Goal: Task Accomplishment & Management: Complete application form

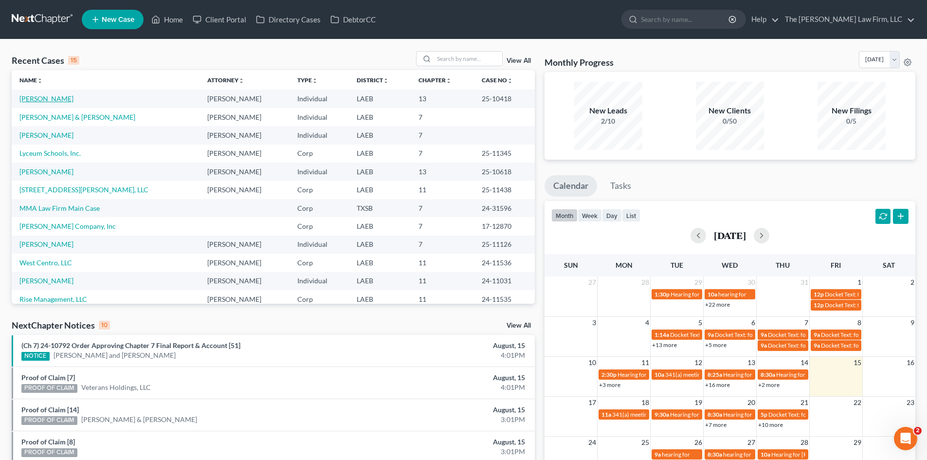
click at [35, 99] on link "[PERSON_NAME]" at bounding box center [46, 98] width 54 height 8
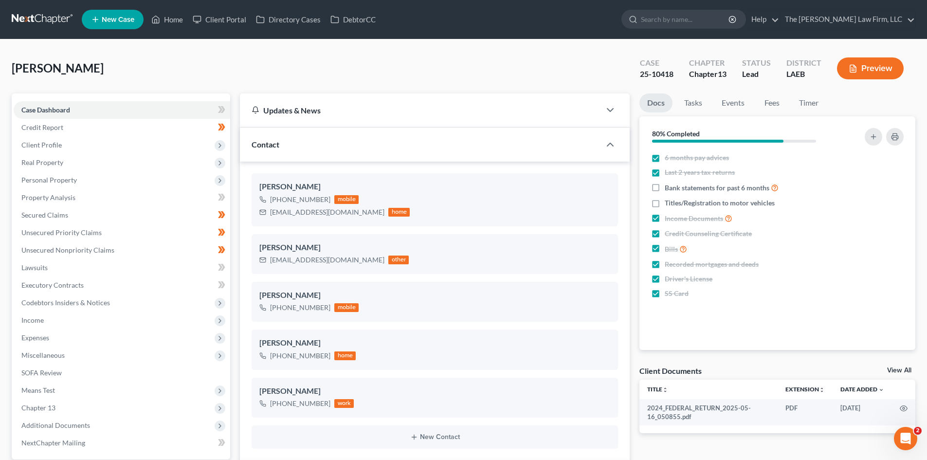
scroll to position [169, 0]
drag, startPoint x: 41, startPoint y: 319, endPoint x: 62, endPoint y: 314, distance: 21.0
click at [41, 319] on span "Income" at bounding box center [32, 320] width 22 height 8
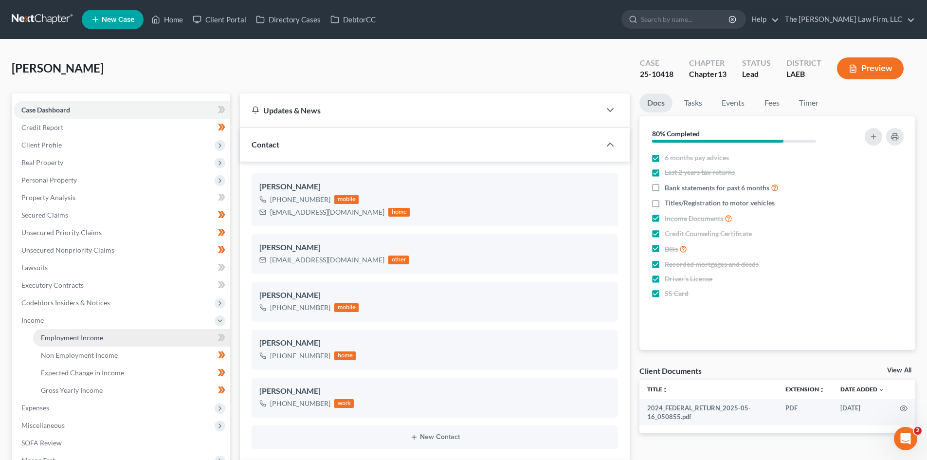
click at [86, 335] on span "Employment Income" at bounding box center [72, 337] width 62 height 8
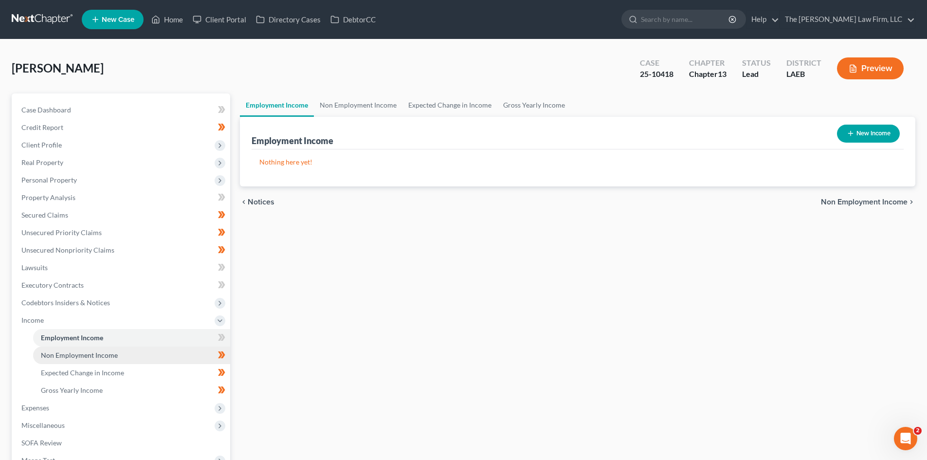
click at [132, 357] on link "Non Employment Income" at bounding box center [131, 355] width 197 height 18
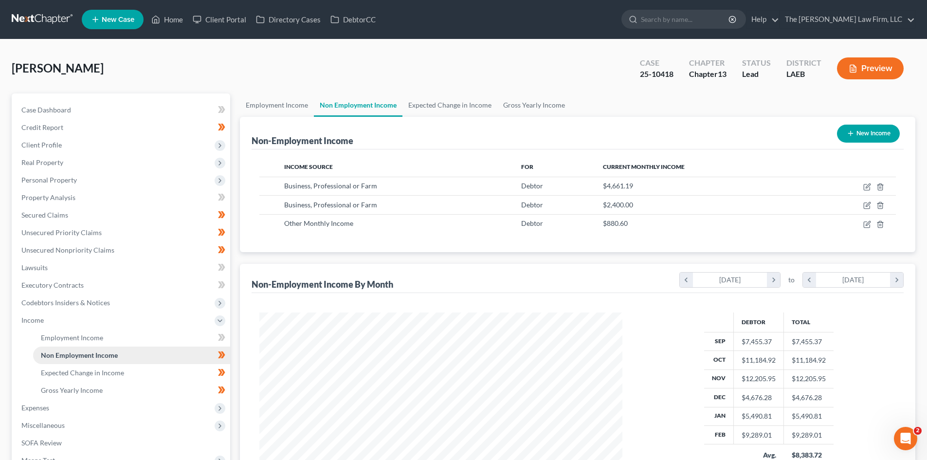
scroll to position [181, 382]
click at [128, 367] on link "Expected Change in Income" at bounding box center [131, 373] width 197 height 18
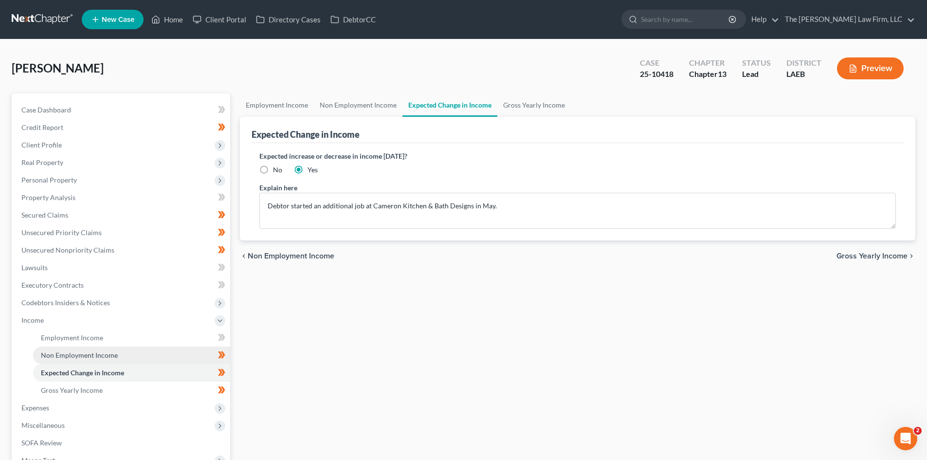
click at [130, 353] on link "Non Employment Income" at bounding box center [131, 355] width 197 height 18
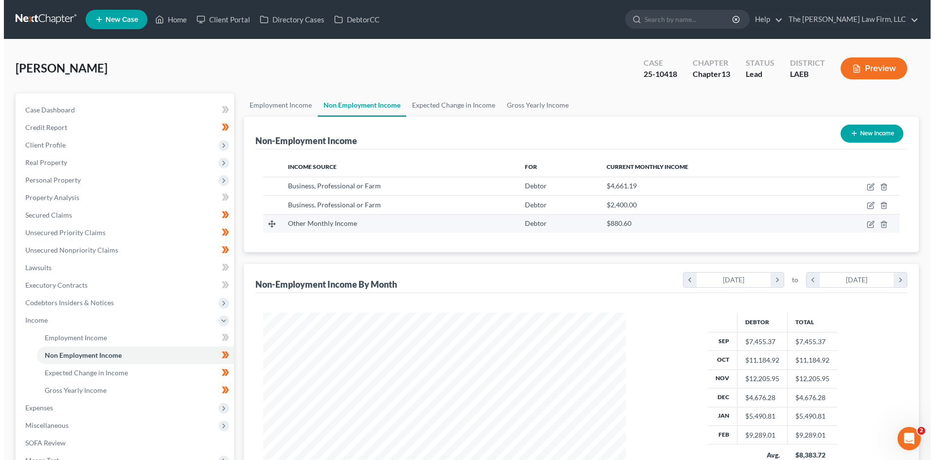
scroll to position [181, 382]
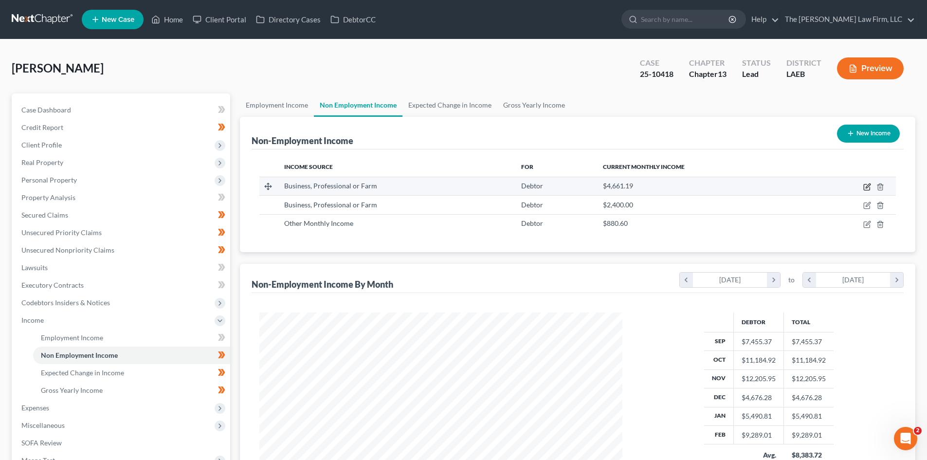
click at [868, 185] on icon "button" at bounding box center [867, 185] width 4 height 4
select select "10"
select select "0"
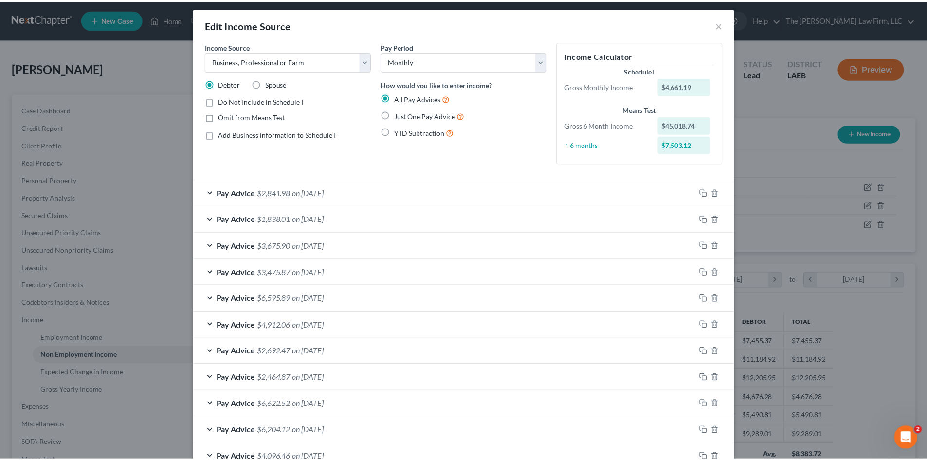
scroll to position [0, 0]
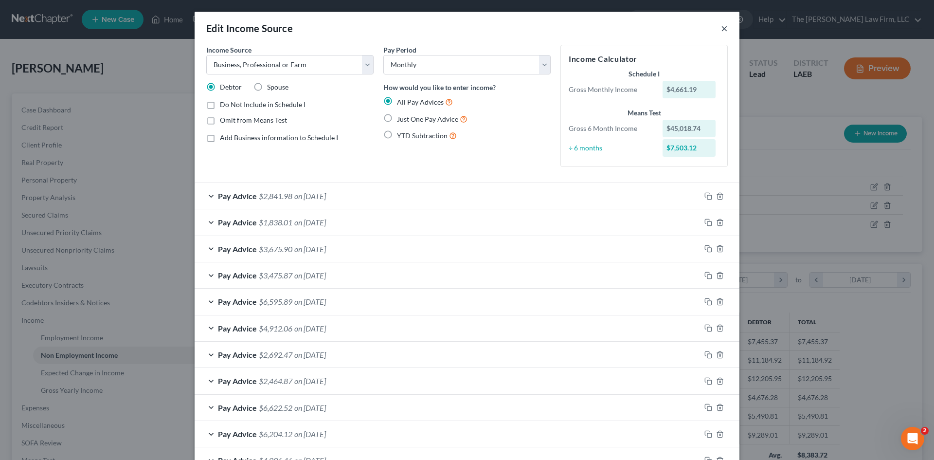
click at [721, 33] on button "×" at bounding box center [724, 28] width 7 height 12
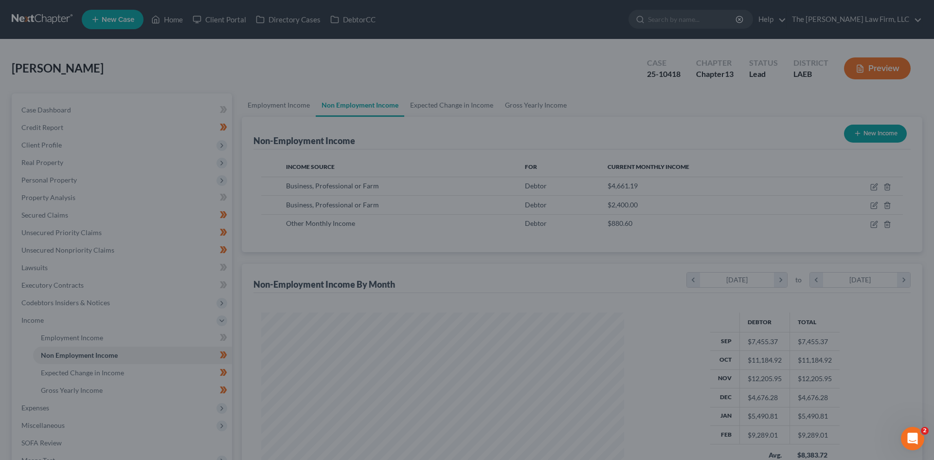
scroll to position [486205, 486004]
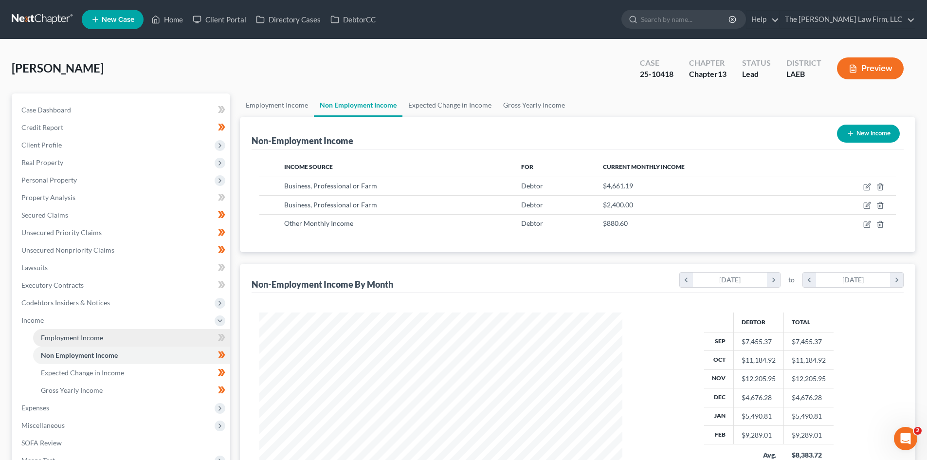
click at [89, 336] on span "Employment Income" at bounding box center [72, 337] width 62 height 8
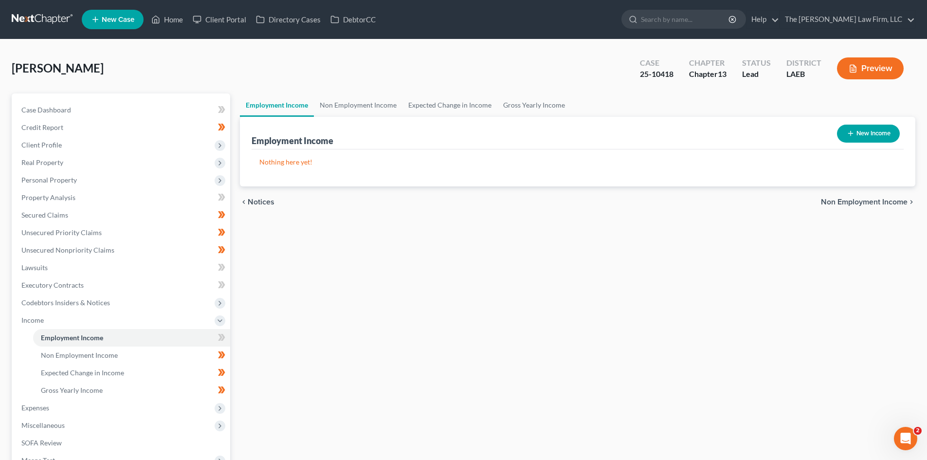
click at [857, 134] on button "New Income" at bounding box center [868, 134] width 63 height 18
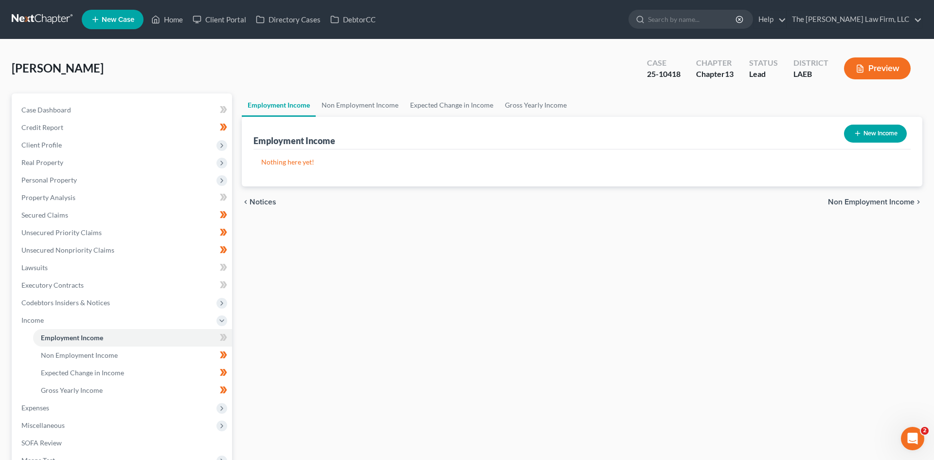
select select "0"
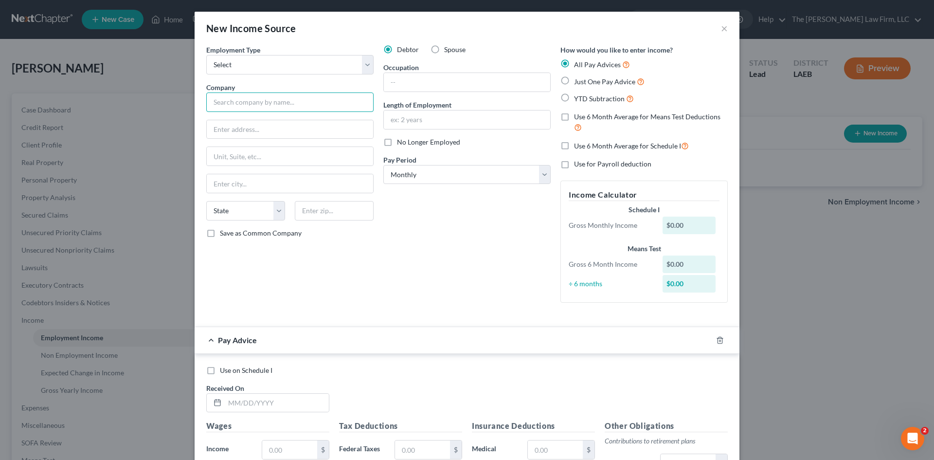
click at [345, 103] on input "text" at bounding box center [289, 101] width 167 height 19
click at [415, 257] on div "Debtor Spouse Occupation Length of Employment No Longer Employed Pay Period * S…" at bounding box center [466, 178] width 177 height 266
click at [314, 66] on select "Select Full or [DEMOGRAPHIC_DATA] Employment Self Employment" at bounding box center [289, 64] width 167 height 19
click at [328, 35] on div "New Income Source ×" at bounding box center [467, 28] width 545 height 33
click at [722, 31] on button "×" at bounding box center [724, 28] width 7 height 12
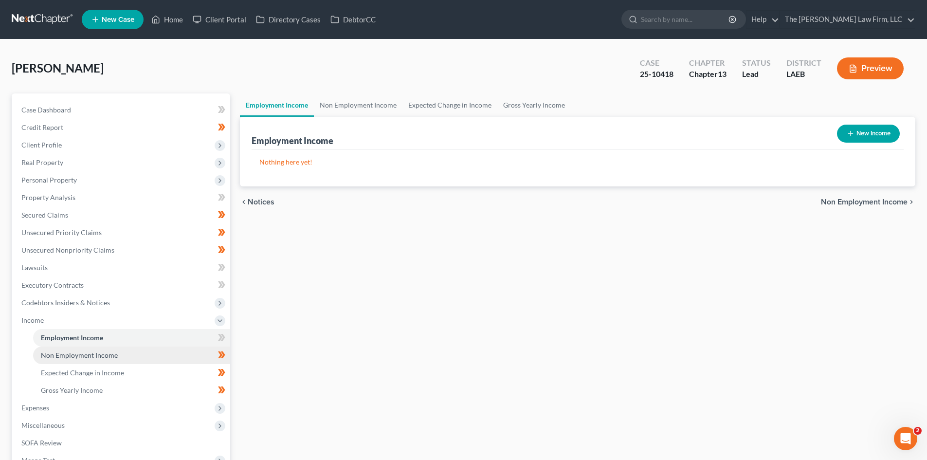
click at [135, 354] on link "Non Employment Income" at bounding box center [131, 355] width 197 height 18
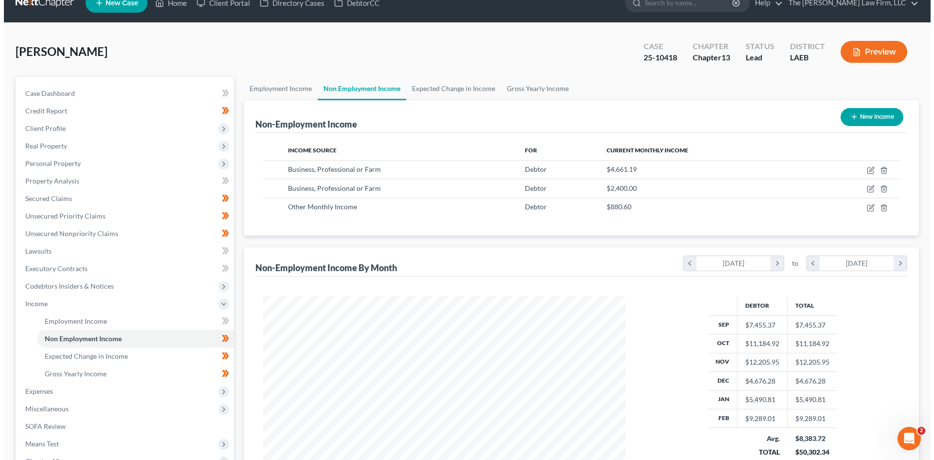
scroll to position [65, 0]
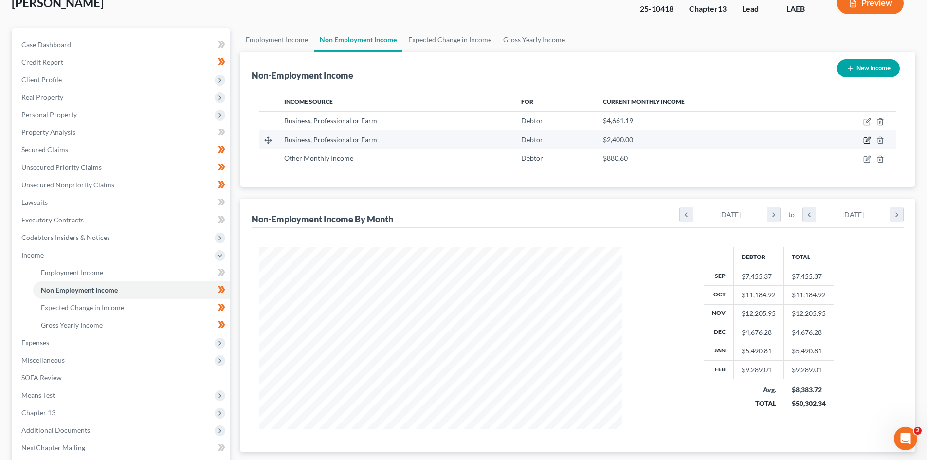
click at [864, 141] on icon "button" at bounding box center [867, 140] width 8 height 8
select select "10"
select select "0"
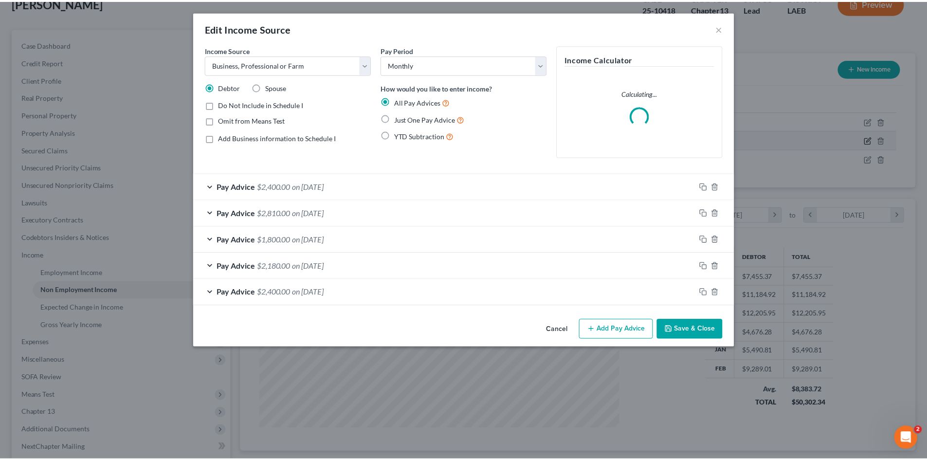
scroll to position [183, 386]
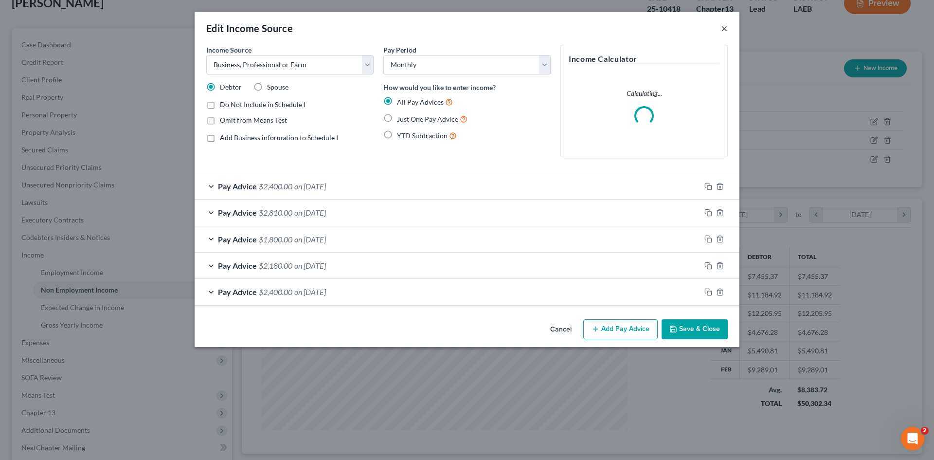
click at [726, 26] on button "×" at bounding box center [724, 28] width 7 height 12
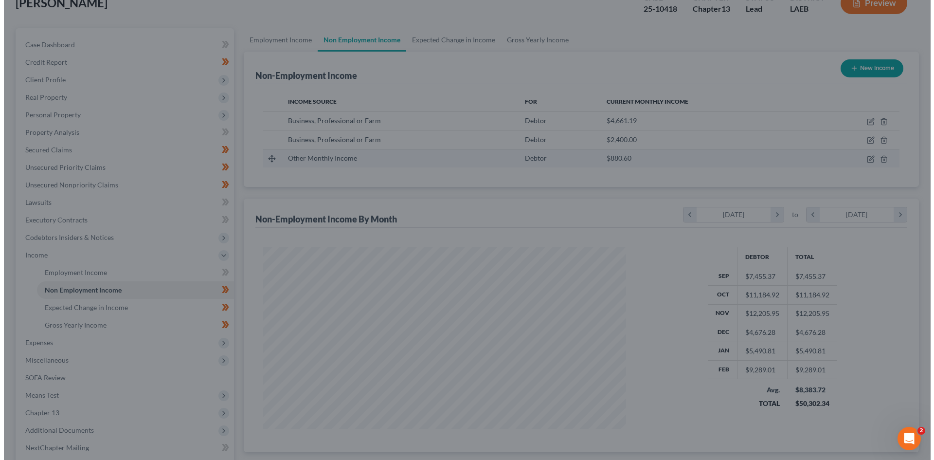
scroll to position [486205, 486004]
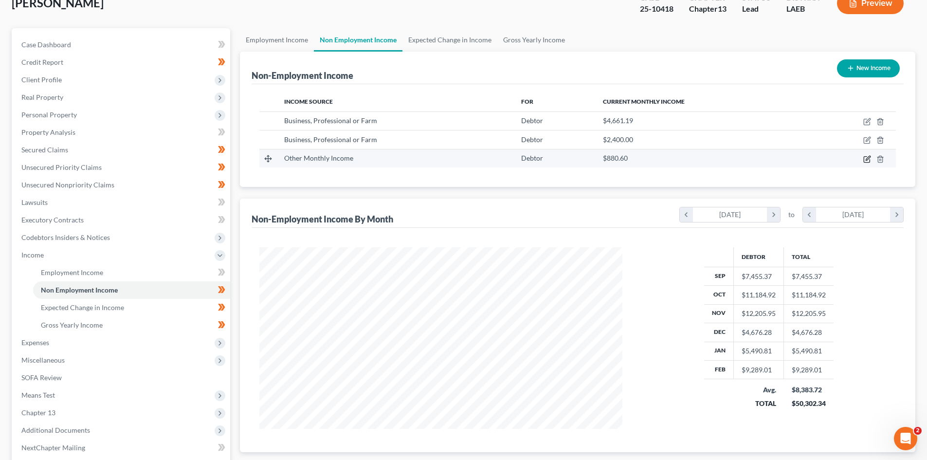
click at [869, 159] on icon "button" at bounding box center [867, 159] width 8 height 8
select select "13"
select select "0"
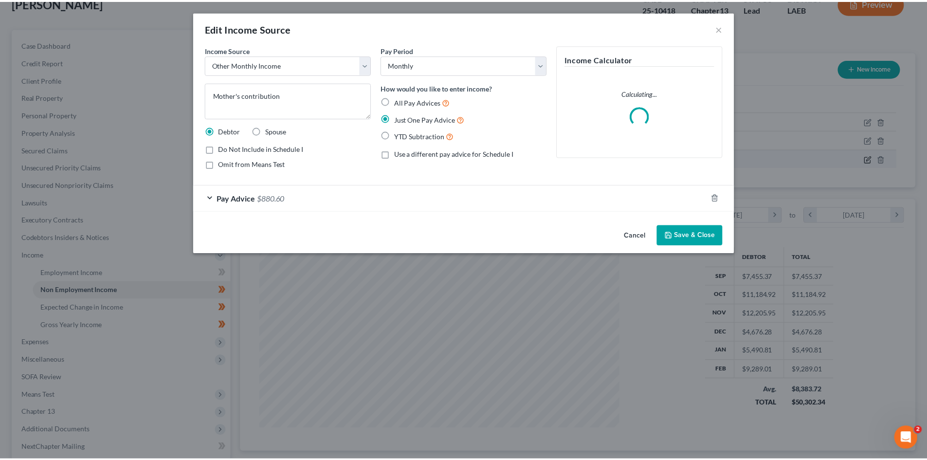
scroll to position [183, 386]
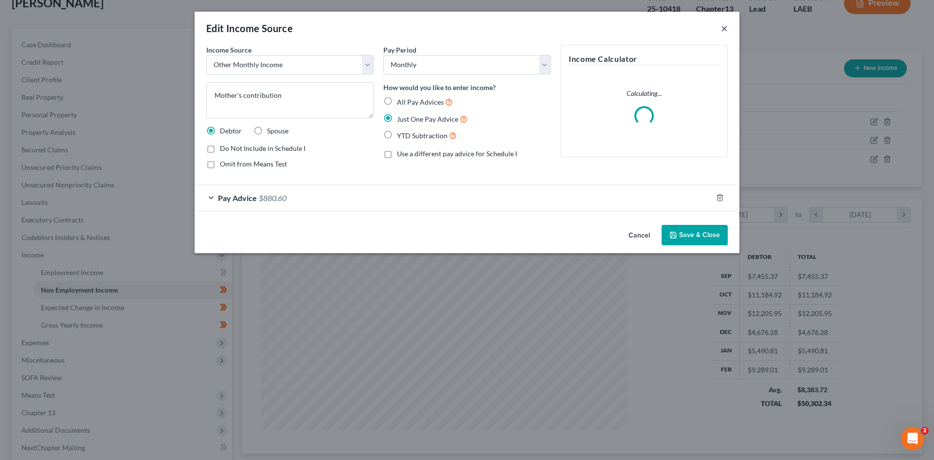
click at [722, 30] on button "×" at bounding box center [724, 28] width 7 height 12
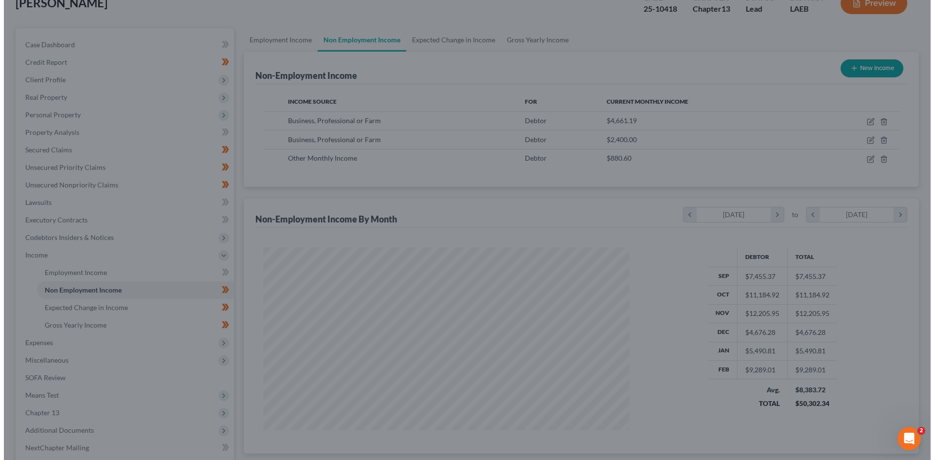
scroll to position [486205, 486004]
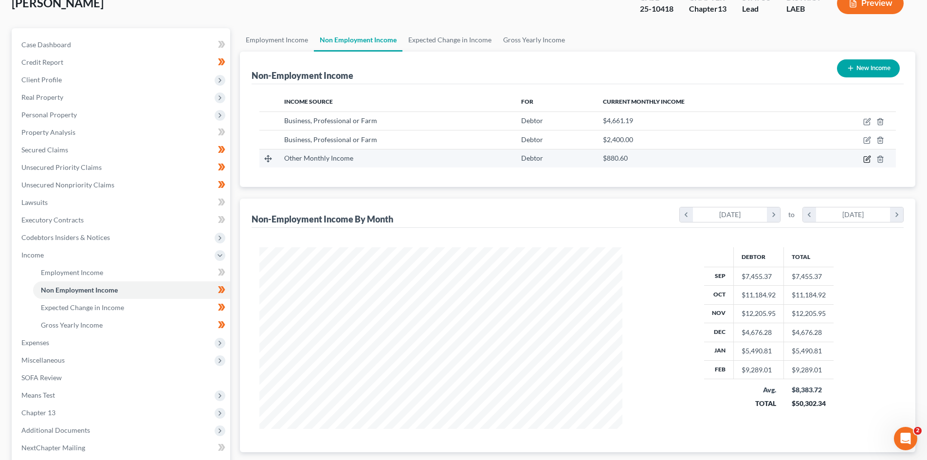
click at [866, 159] on icon "button" at bounding box center [867, 158] width 4 height 4
select select "13"
select select "0"
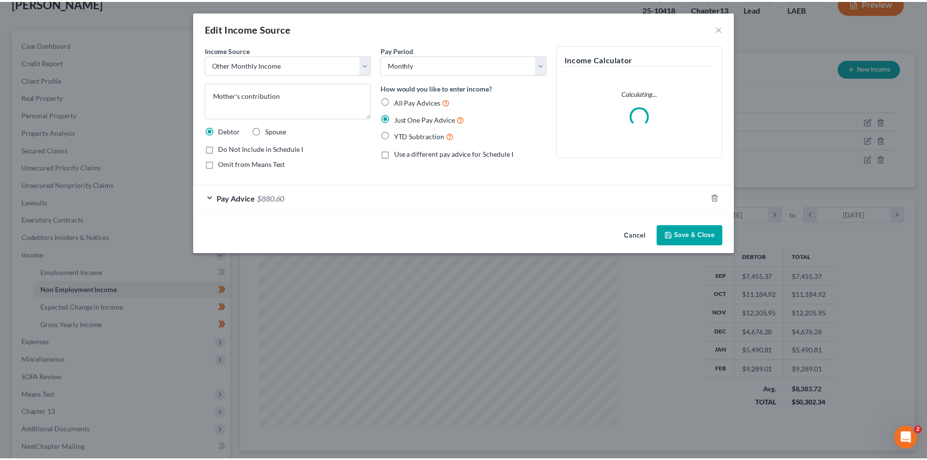
scroll to position [183, 386]
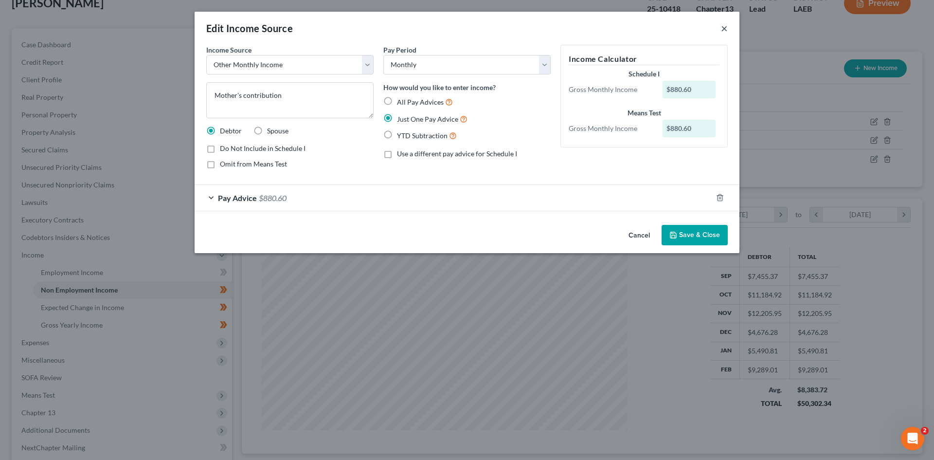
click at [721, 30] on button "×" at bounding box center [724, 28] width 7 height 12
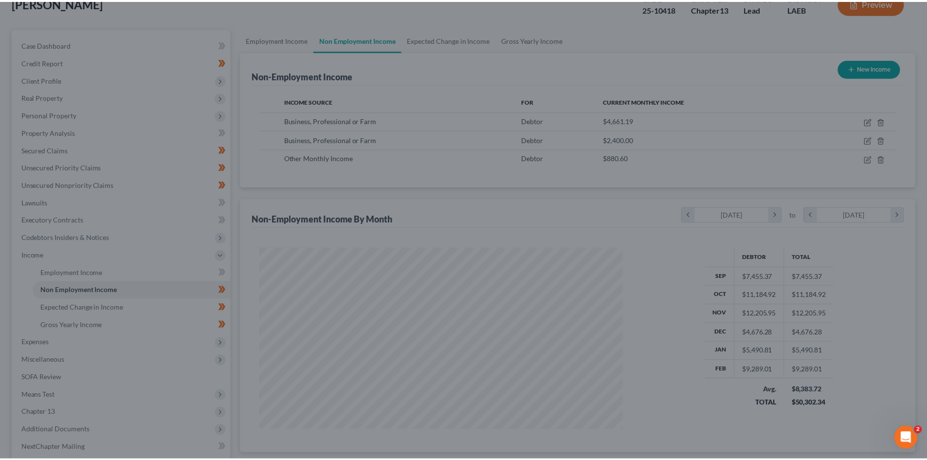
scroll to position [486205, 486004]
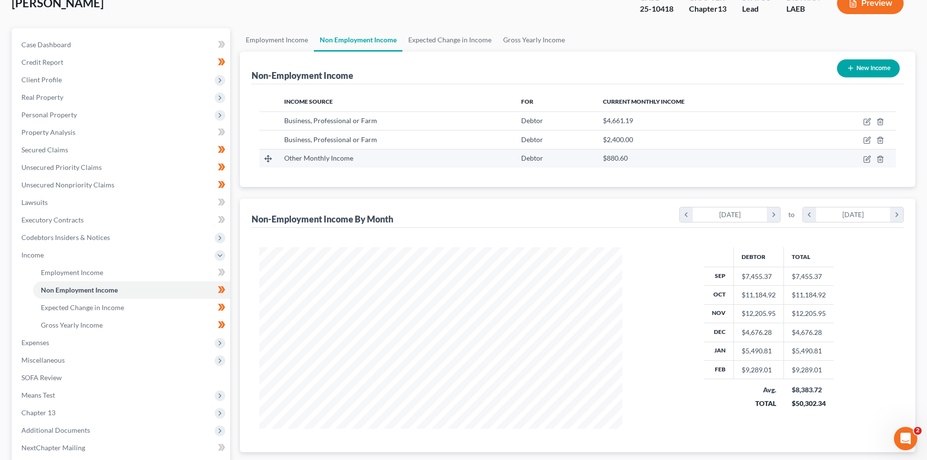
click at [361, 152] on td "Other Monthly Income" at bounding box center [394, 158] width 237 height 18
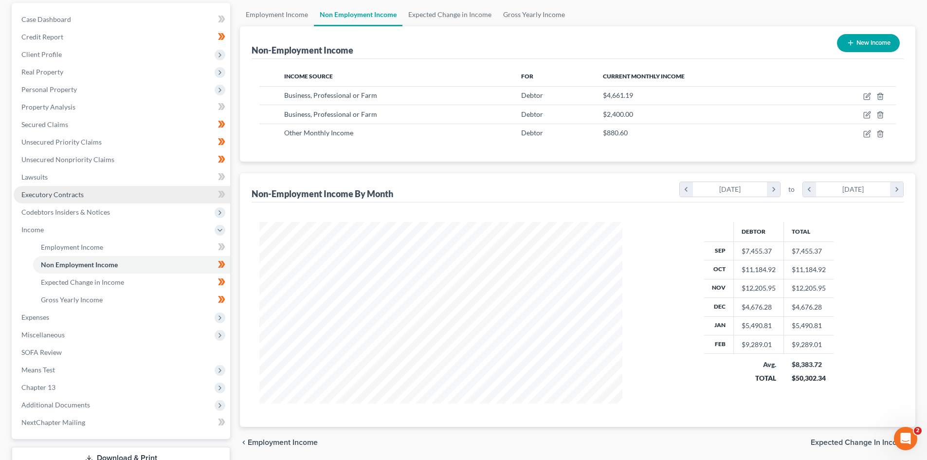
scroll to position [162, 0]
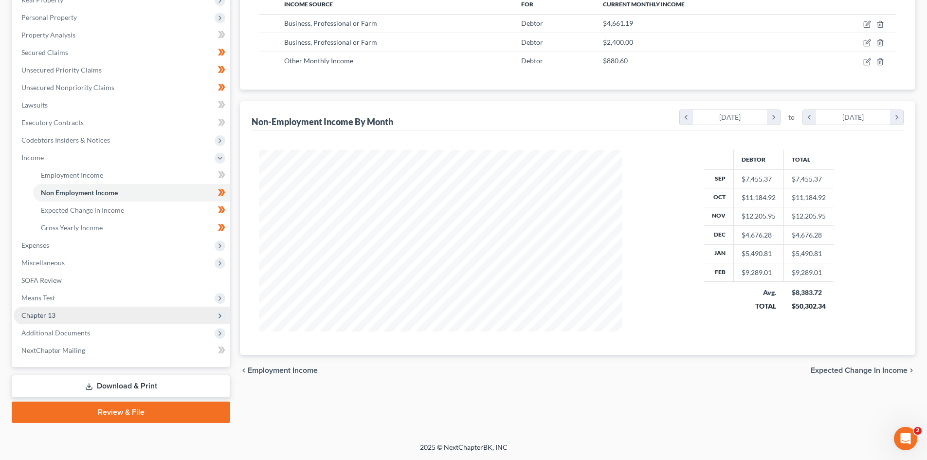
click at [103, 315] on span "Chapter 13" at bounding box center [122, 315] width 216 height 18
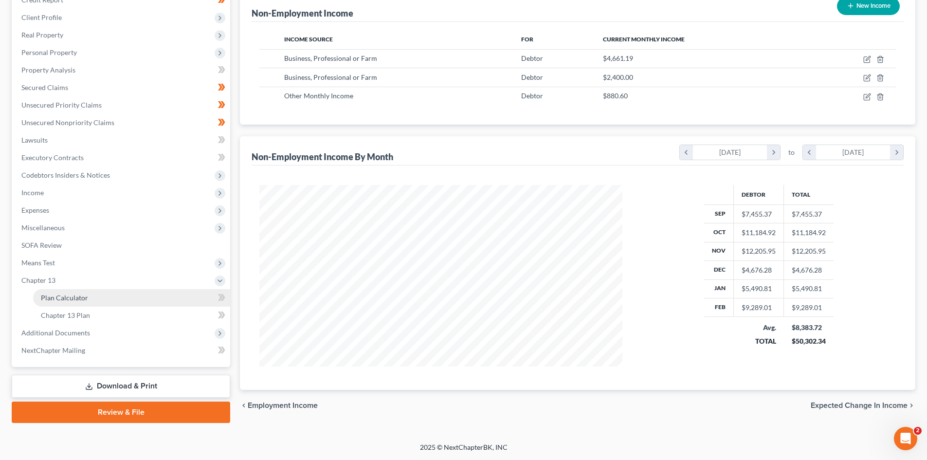
click at [118, 301] on link "Plan Calculator" at bounding box center [131, 298] width 197 height 18
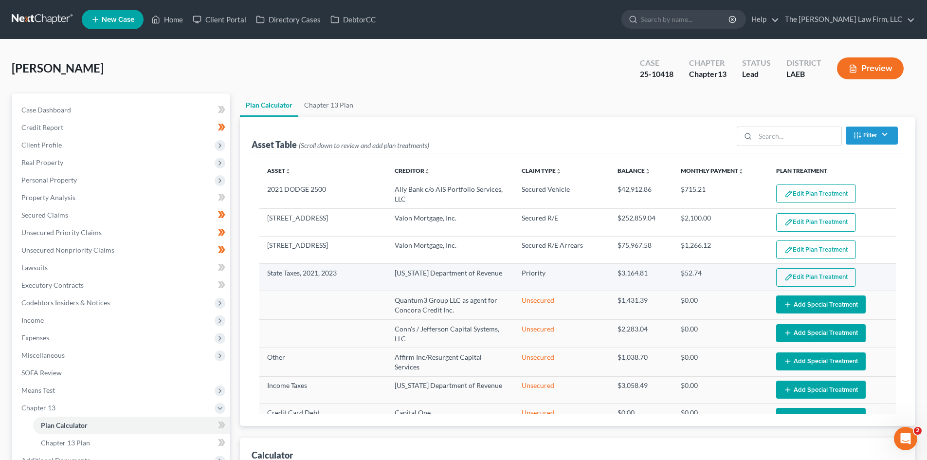
select select "59"
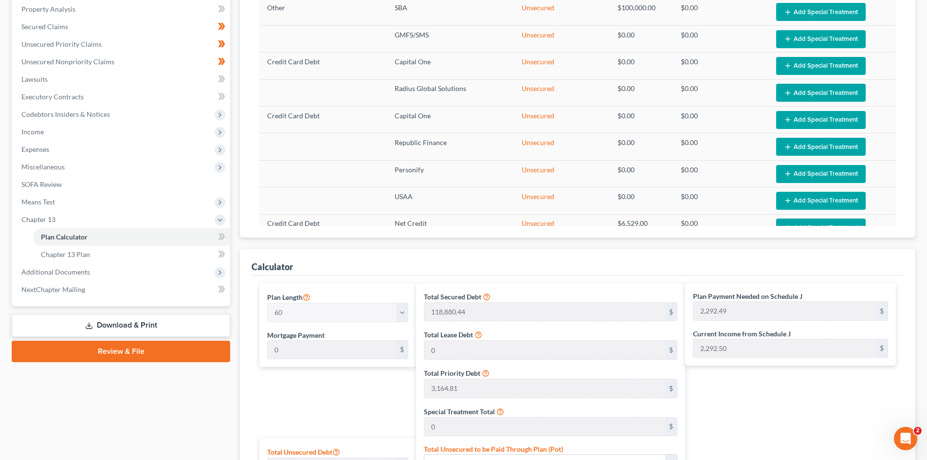
scroll to position [255, 0]
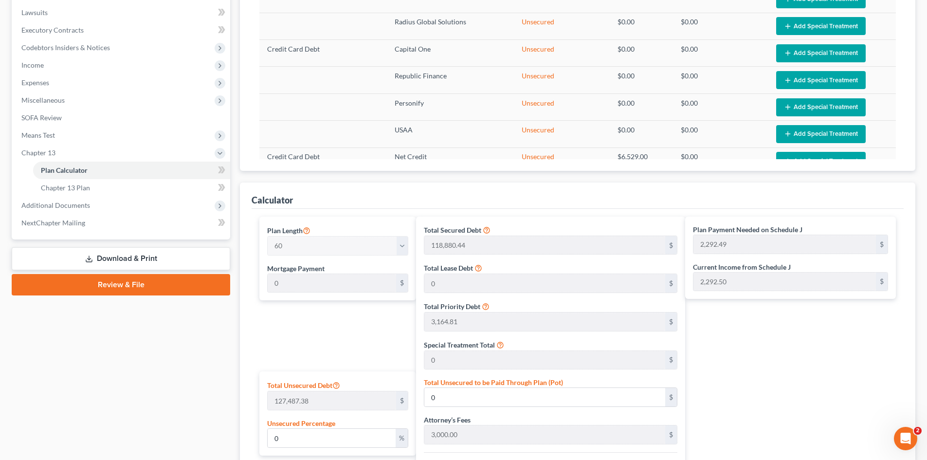
click at [882, 337] on div "Plan Payment Needed on Schedule J 2,292.49 $ Current Income from Schedule J 2,2…" at bounding box center [792, 413] width 215 height 395
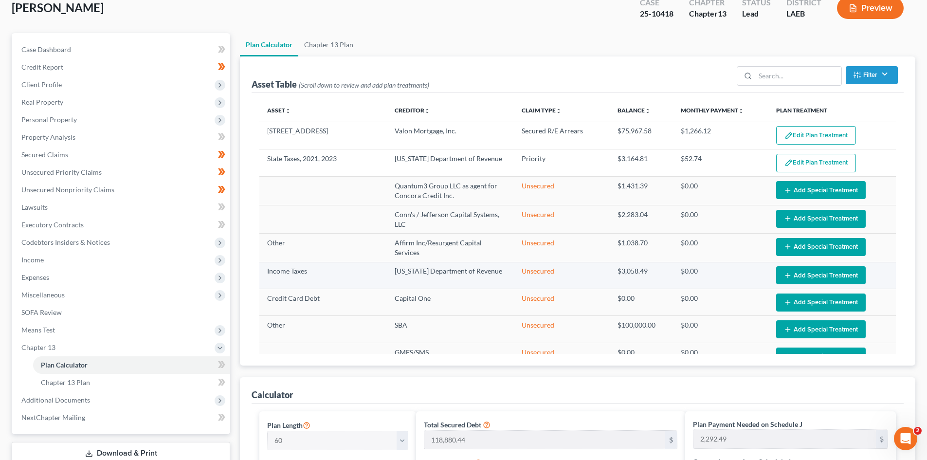
scroll to position [0, 0]
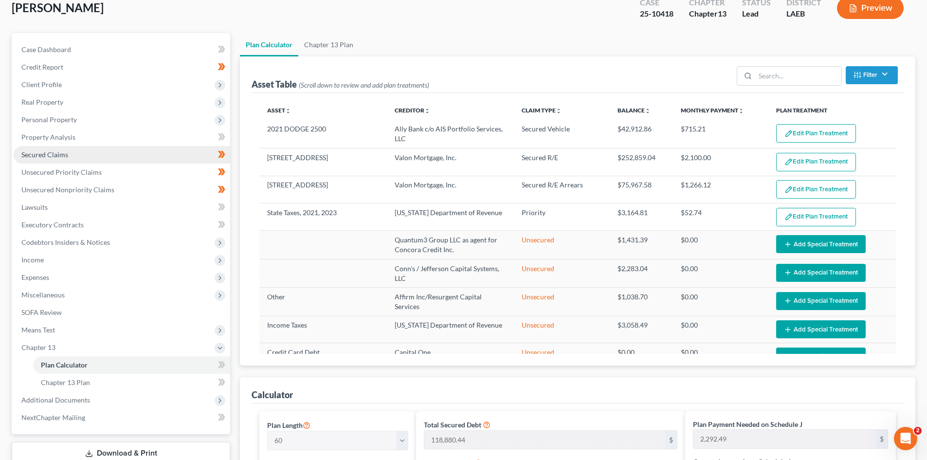
click at [76, 154] on link "Secured Claims" at bounding box center [122, 155] width 216 height 18
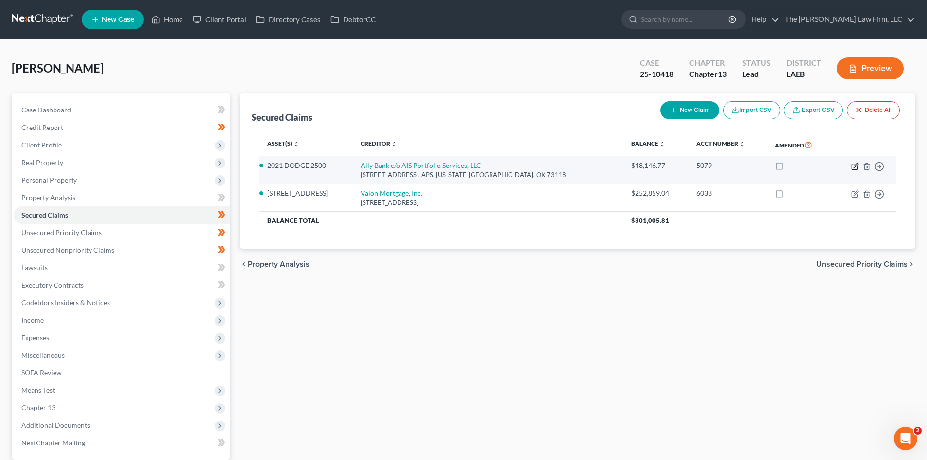
click at [854, 164] on icon "button" at bounding box center [855, 166] width 8 height 8
select select "37"
select select "1"
select select "0"
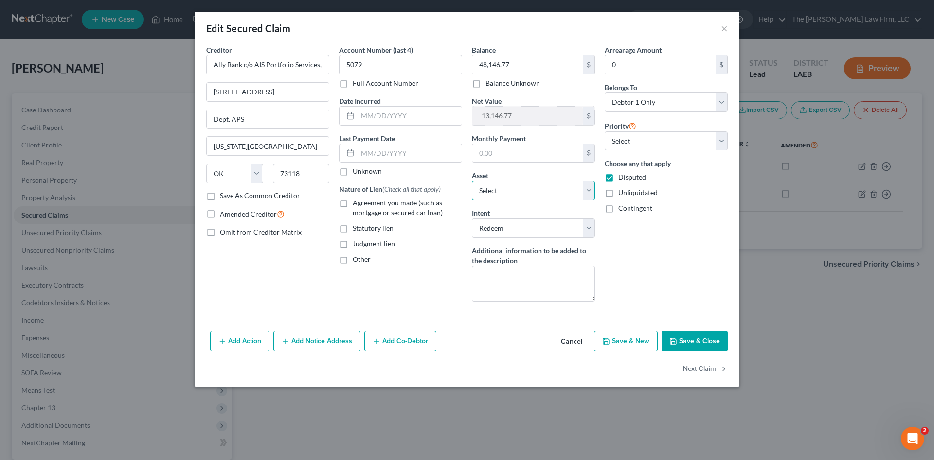
click at [492, 187] on select "Select Other Multiple Assets Other - Work tools - $5000.0 Cash (Cash on Hand) -…" at bounding box center [533, 189] width 123 height 19
click at [500, 187] on select "Select Other Multiple Assets Other - Work tools - $5000.0 Cash (Cash on Hand) -…" at bounding box center [533, 189] width 123 height 19
click at [677, 234] on div "Arrearage Amount 0 $ Belongs To * Select Debtor 1 Only Debtor 2 Only Debtor 1 A…" at bounding box center [666, 177] width 133 height 265
click at [721, 31] on button "×" at bounding box center [724, 28] width 7 height 12
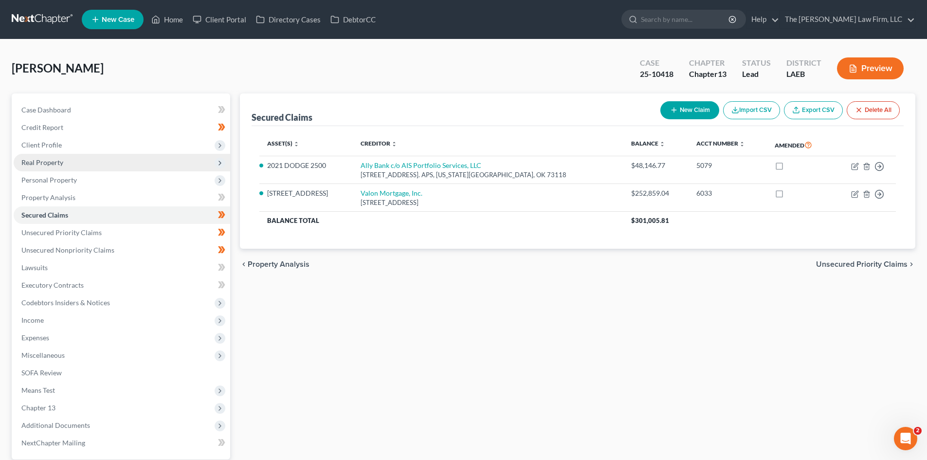
click at [73, 161] on span "Real Property" at bounding box center [122, 163] width 216 height 18
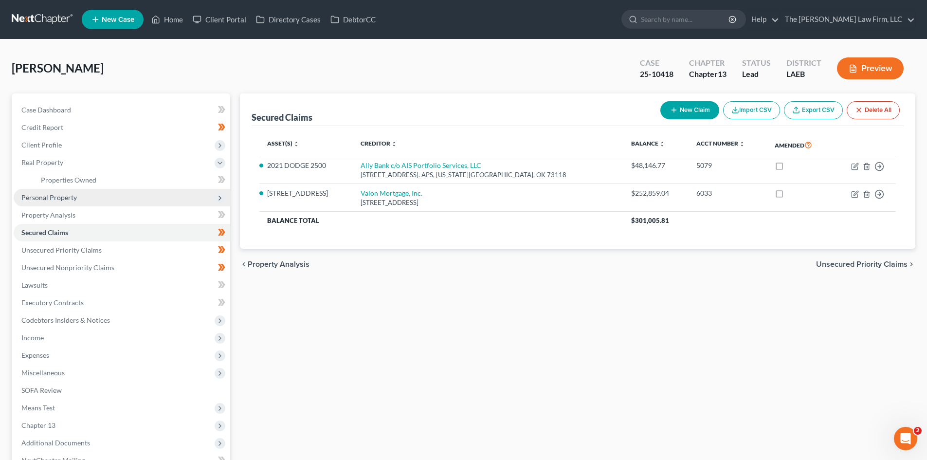
click at [66, 196] on span "Personal Property" at bounding box center [48, 197] width 55 height 8
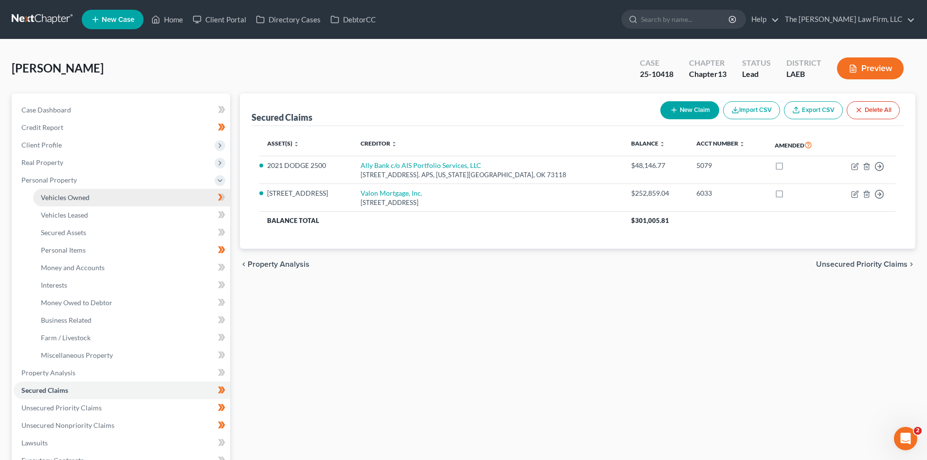
click at [65, 199] on span "Vehicles Owned" at bounding box center [65, 197] width 49 height 8
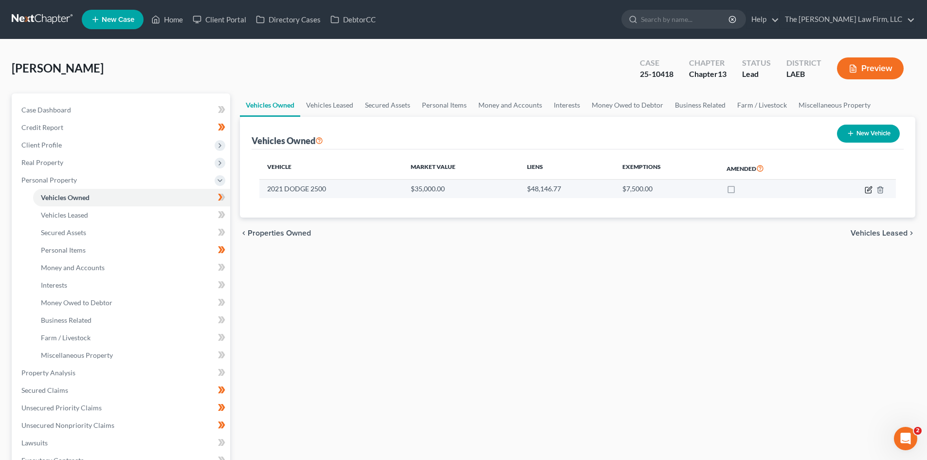
click at [867, 191] on icon "button" at bounding box center [869, 188] width 4 height 4
select select "0"
select select "5"
select select "0"
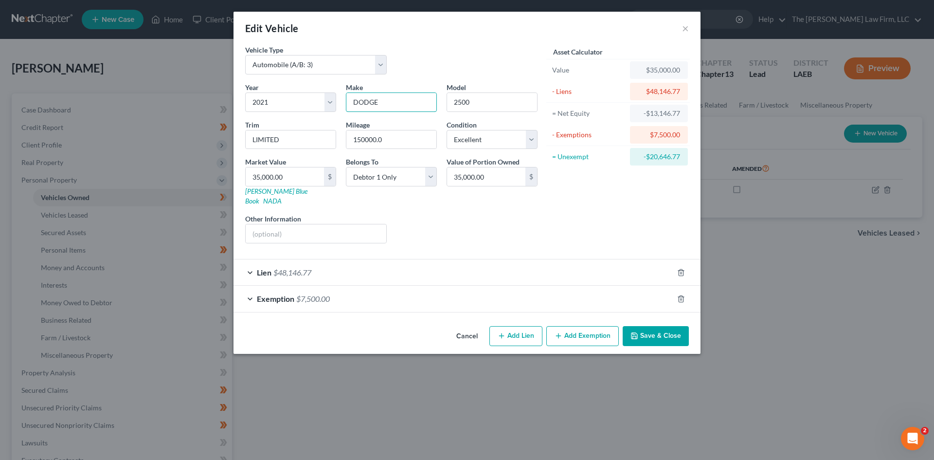
drag, startPoint x: 378, startPoint y: 105, endPoint x: 338, endPoint y: 105, distance: 39.9
click at [339, 105] on div "Year Select 2026 2025 2024 2023 2022 2021 2020 2019 2018 2017 2016 2015 2014 20…" at bounding box center [391, 166] width 302 height 169
click at [673, 226] on div "Asset Calculator Value $35,000.00 - Liens $48,146.77 = Net Equity -$13,146.77 -…" at bounding box center [617, 148] width 151 height 206
click at [685, 32] on button "×" at bounding box center [685, 28] width 7 height 12
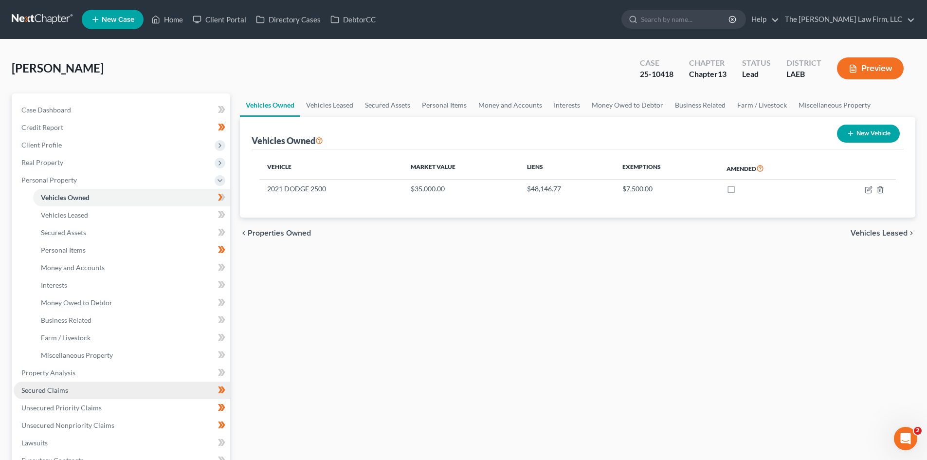
click at [68, 385] on link "Secured Claims" at bounding box center [122, 390] width 216 height 18
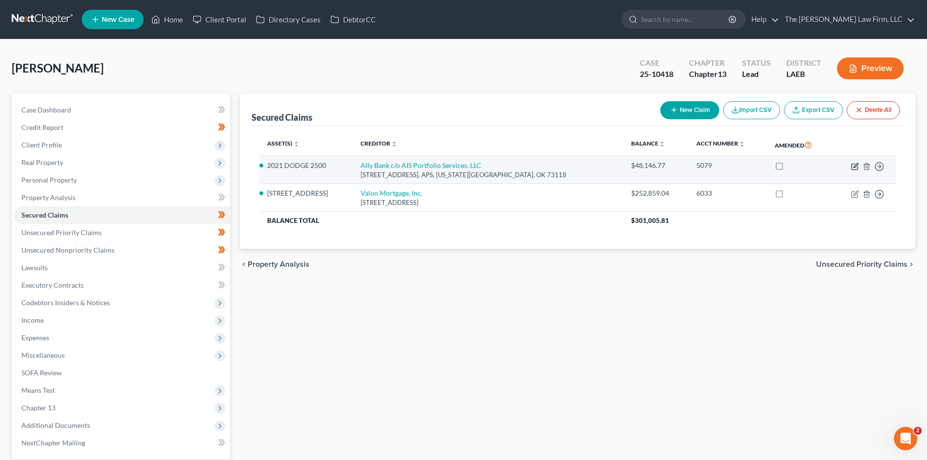
click at [853, 166] on icon "button" at bounding box center [855, 166] width 8 height 8
select select "37"
select select "4"
select select "1"
select select "0"
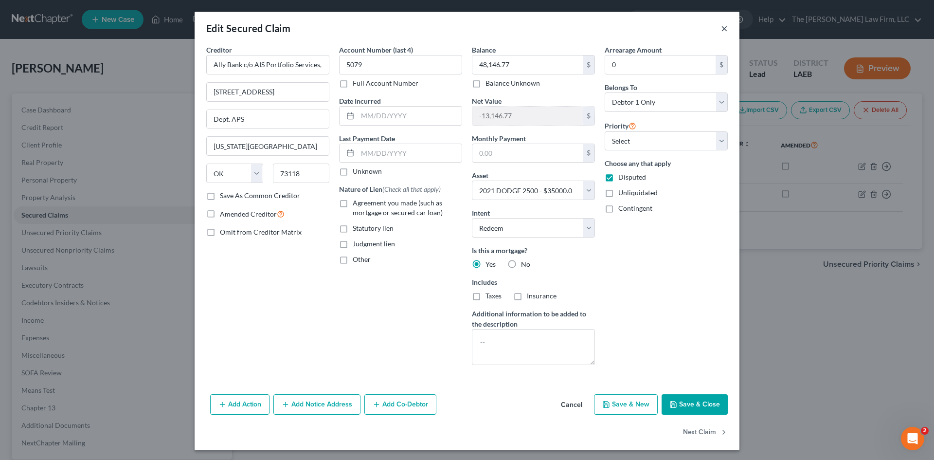
click at [722, 33] on button "×" at bounding box center [724, 28] width 7 height 12
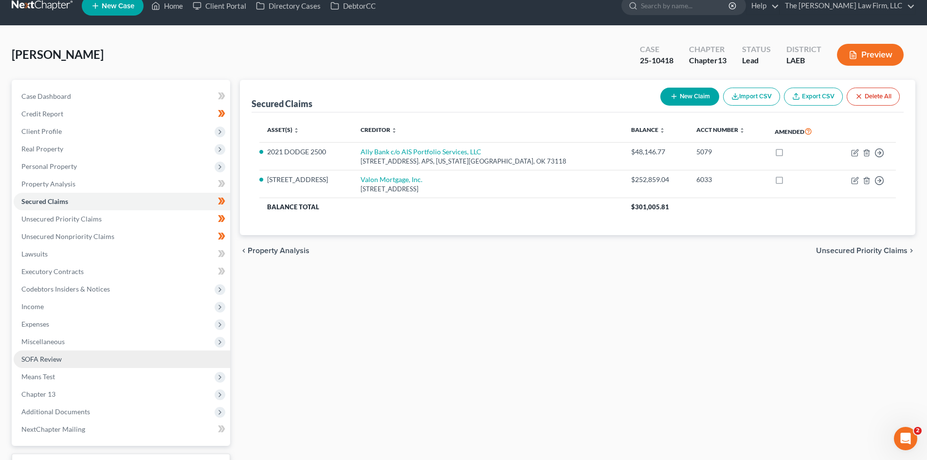
scroll to position [92, 0]
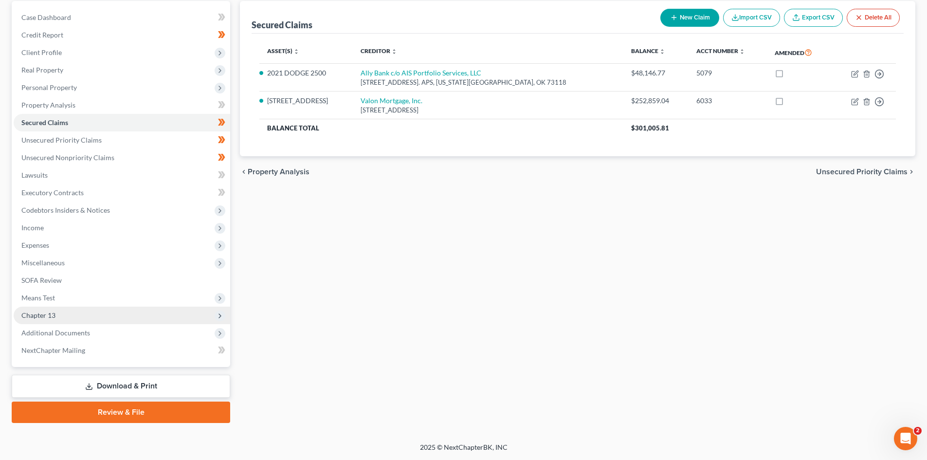
click at [102, 316] on span "Chapter 13" at bounding box center [122, 315] width 216 height 18
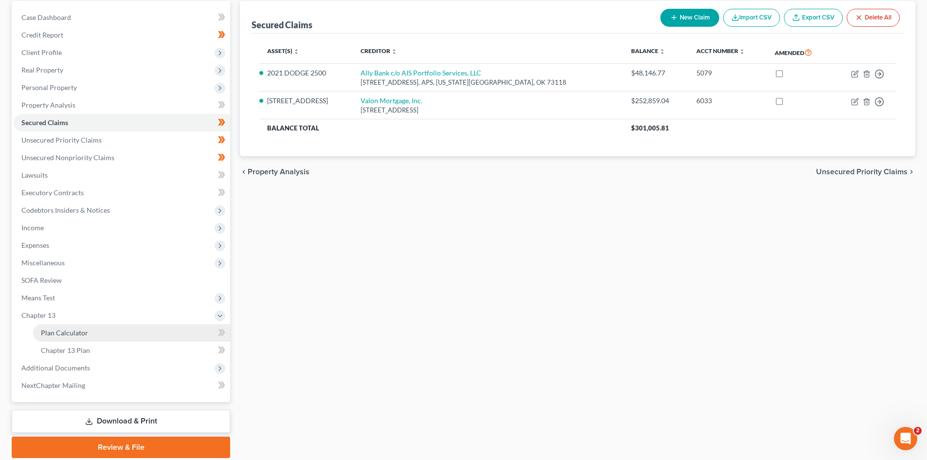
click at [99, 330] on link "Plan Calculator" at bounding box center [131, 333] width 197 height 18
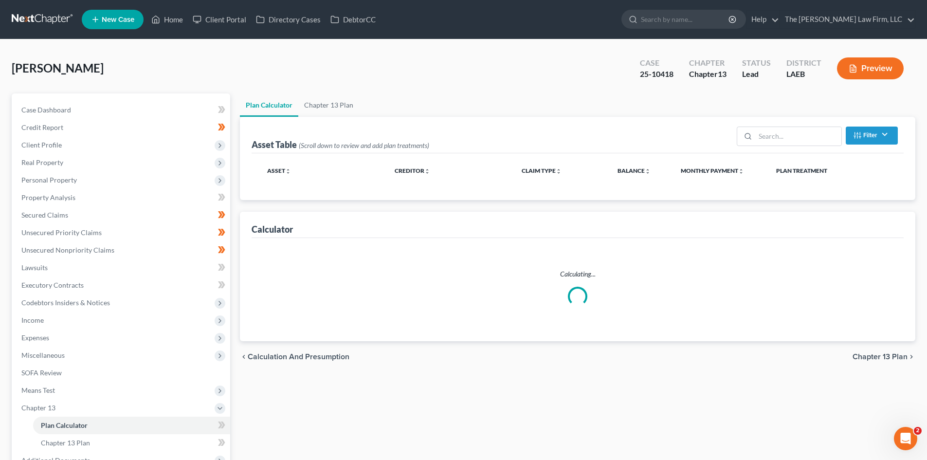
select select "59"
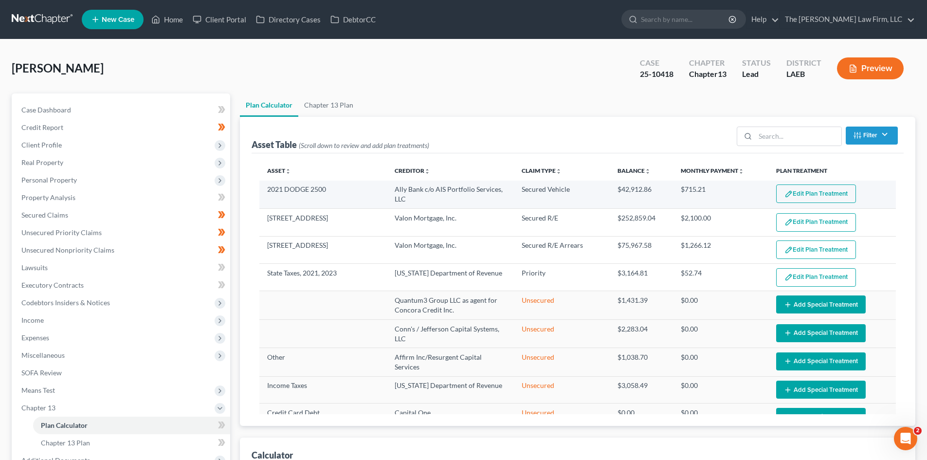
click at [803, 197] on button "Edit Plan Treatment" at bounding box center [816, 193] width 80 height 18
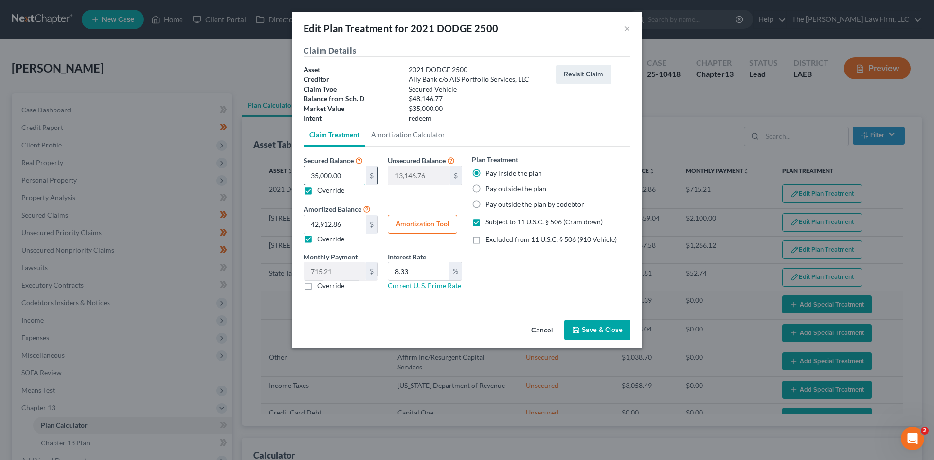
click at [355, 173] on input "35,000.00" at bounding box center [335, 175] width 62 height 18
drag, startPoint x: 342, startPoint y: 178, endPoint x: 354, endPoint y: 179, distance: 11.8
click at [343, 178] on input "35,000.00" at bounding box center [335, 175] width 62 height 18
paste input "41,75"
type input "41,750.00"
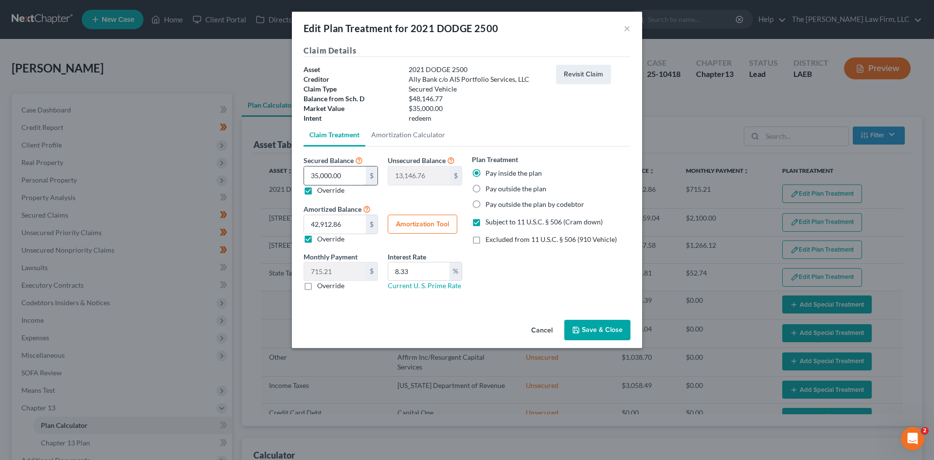
type input "6,396.76"
type input "41,750.00"
click at [577, 161] on div "Plan Treatment Pay inside the plan Pay outside the plan Pay outside the plan by…" at bounding box center [551, 181] width 159 height 55
drag, startPoint x: 430, startPoint y: 273, endPoint x: 369, endPoint y: 269, distance: 61.4
click at [369, 269] on div "Monthly Payment 715.21 $ 0.00 $ Override Interest Rate 8.33 % Current U. S. Pri…" at bounding box center [383, 274] width 168 height 47
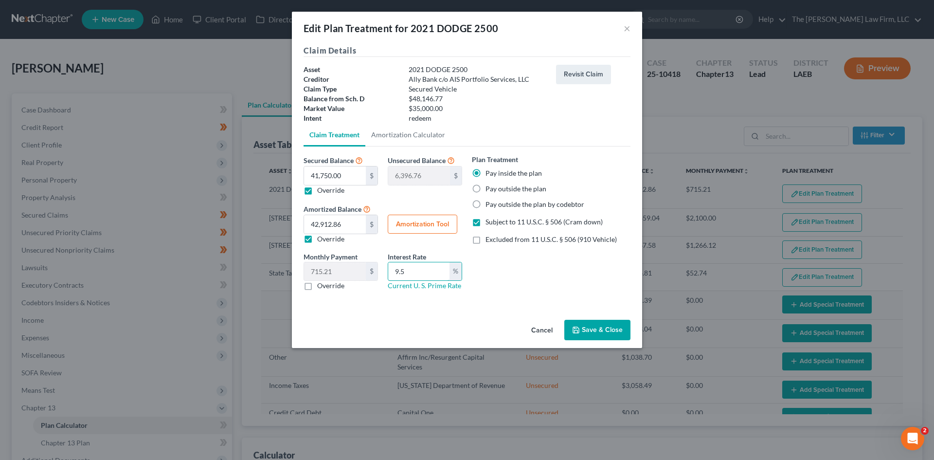
type input "9.5"
click at [548, 276] on div "Plan Treatment Pay inside the plan Pay outside the plan Pay outside the plan by…" at bounding box center [551, 226] width 168 height 144
click at [582, 326] on button "Save & Close" at bounding box center [597, 330] width 66 height 20
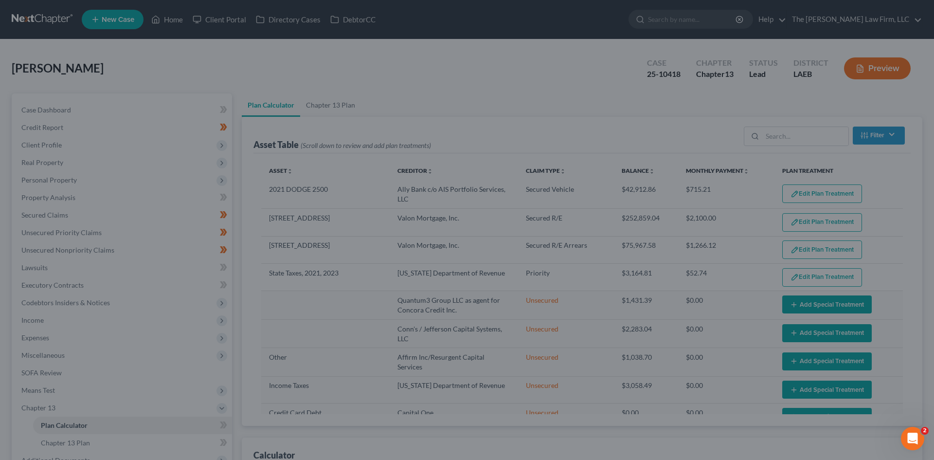
select select "59"
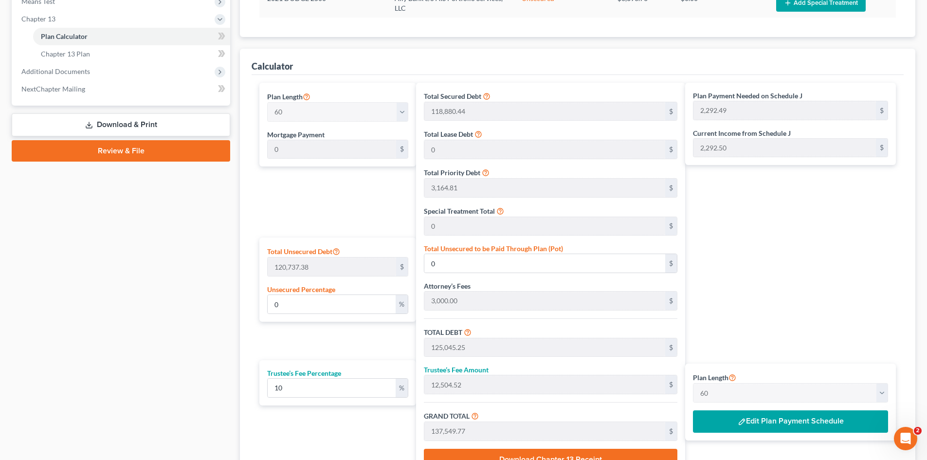
scroll to position [389, 0]
click at [778, 418] on button "Edit Plan Payment Schedule" at bounding box center [790, 421] width 195 height 22
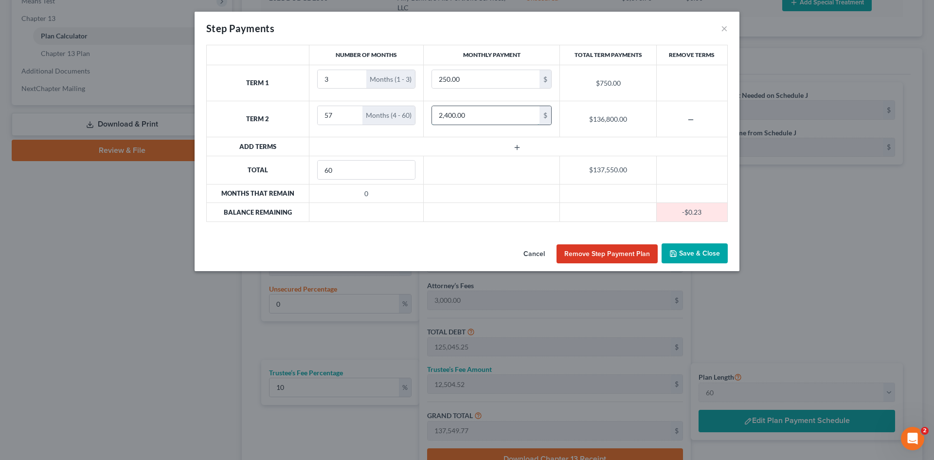
click at [455, 115] on input "2,400.00" at bounding box center [485, 115] width 107 height 18
drag, startPoint x: 456, startPoint y: 114, endPoint x: 464, endPoint y: 111, distance: 8.3
click at [457, 114] on input "2,400.00" at bounding box center [485, 115] width 107 height 18
click at [724, 30] on button "×" at bounding box center [724, 28] width 7 height 12
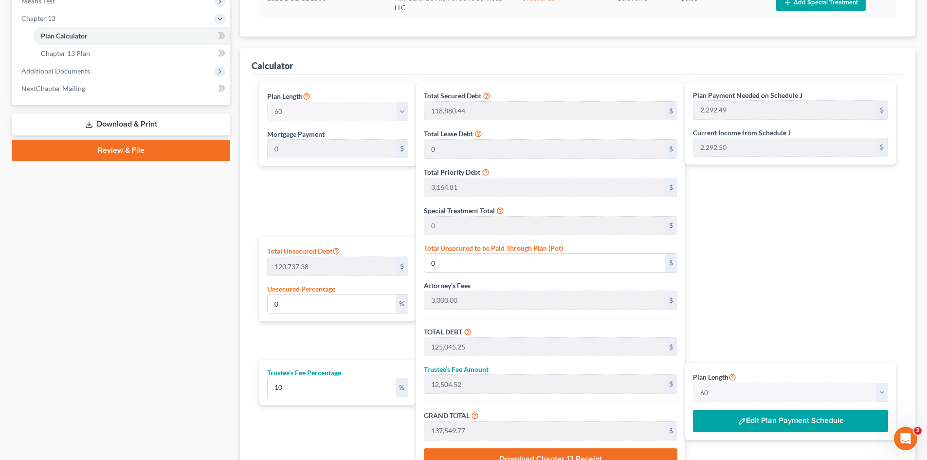
click at [746, 427] on button "Edit Plan Payment Schedule" at bounding box center [790, 421] width 195 height 22
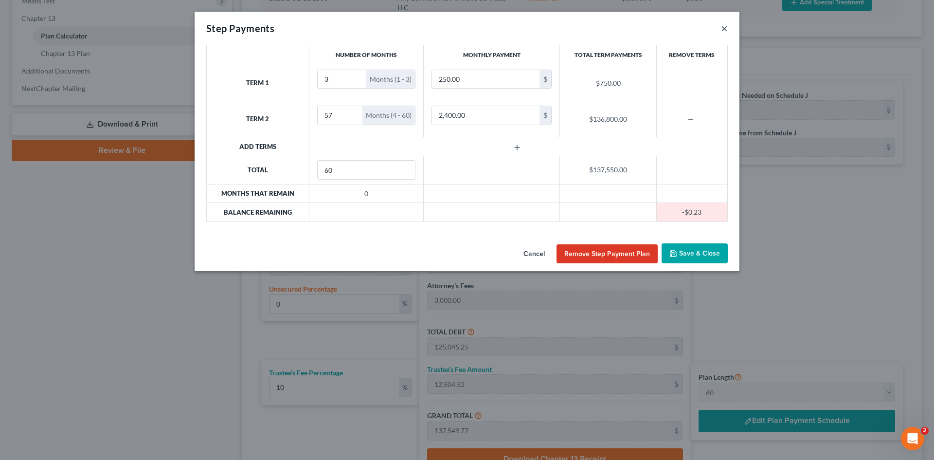
click at [723, 29] on button "×" at bounding box center [724, 28] width 7 height 12
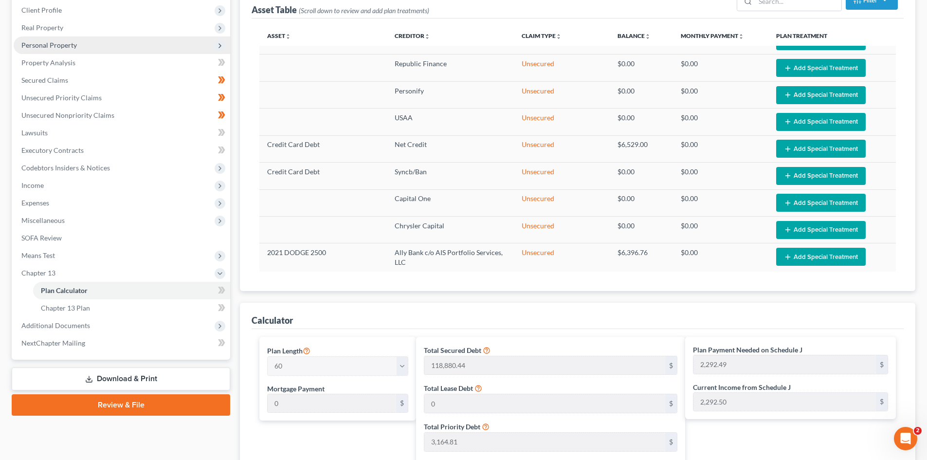
scroll to position [97, 0]
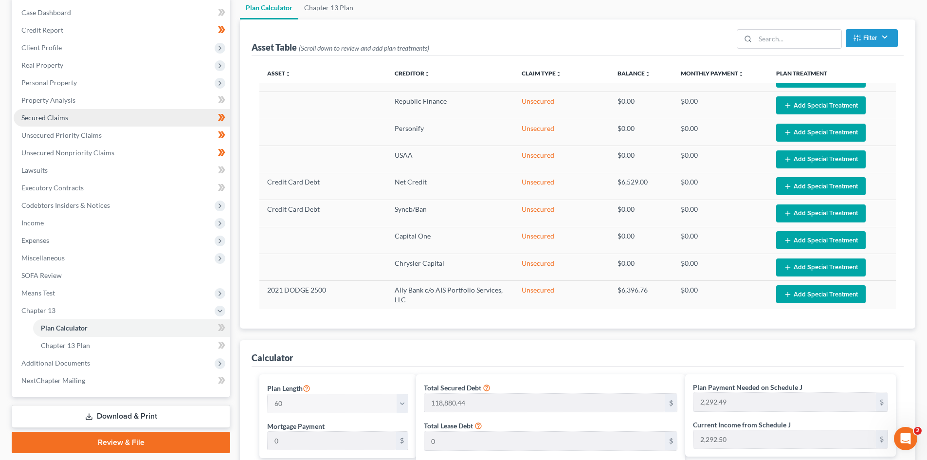
click at [99, 119] on link "Secured Claims" at bounding box center [122, 118] width 216 height 18
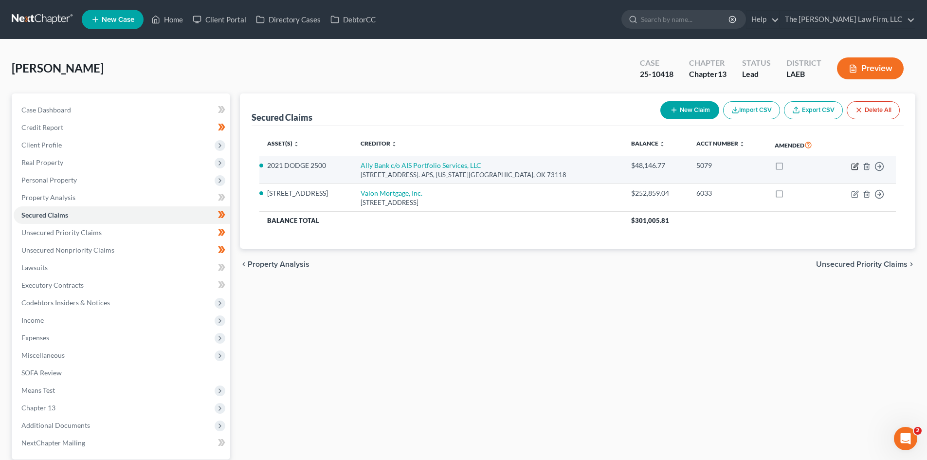
click at [856, 166] on icon "button" at bounding box center [855, 165] width 4 height 4
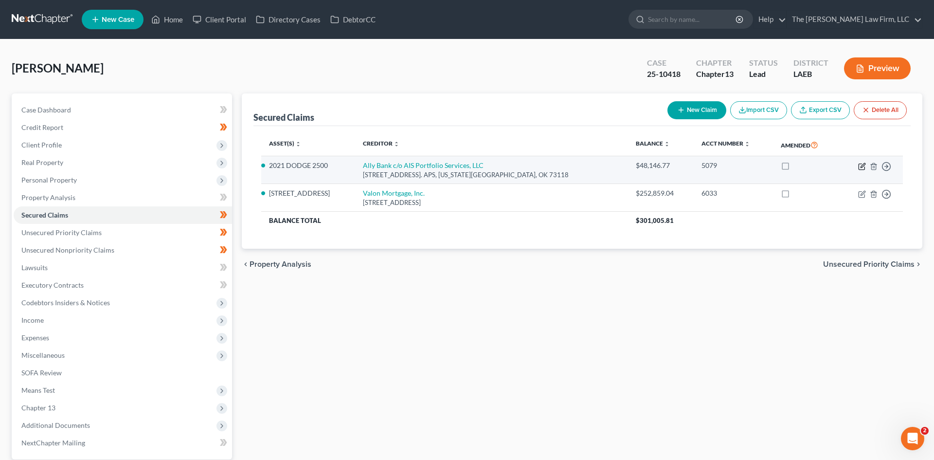
select select "37"
select select "4"
select select "1"
select select "0"
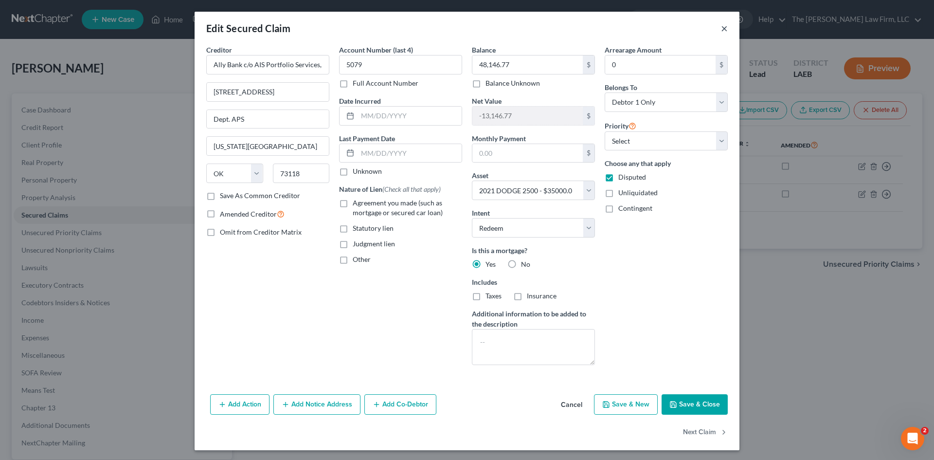
click at [722, 31] on button "×" at bounding box center [724, 28] width 7 height 12
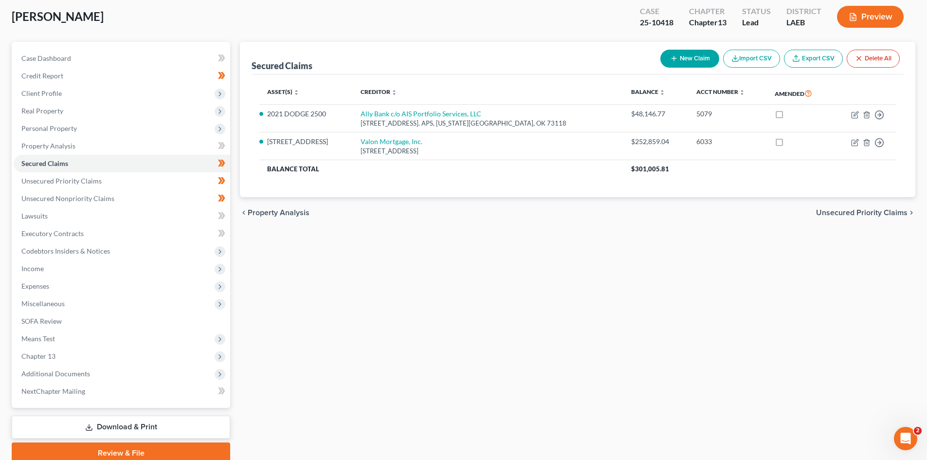
scroll to position [92, 0]
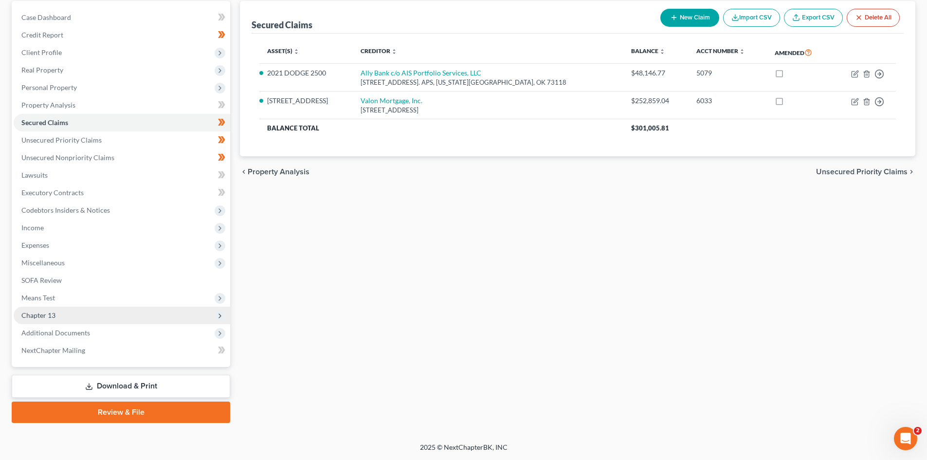
click at [125, 313] on span "Chapter 13" at bounding box center [122, 315] width 216 height 18
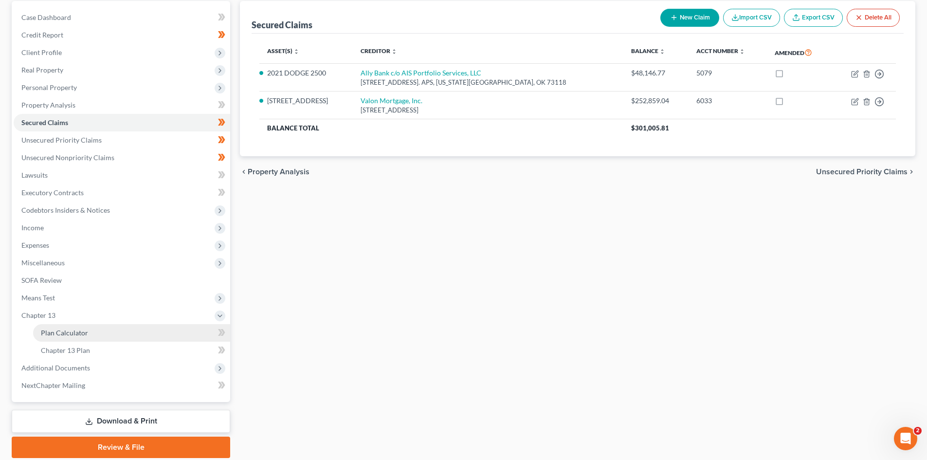
click at [117, 331] on link "Plan Calculator" at bounding box center [131, 333] width 197 height 18
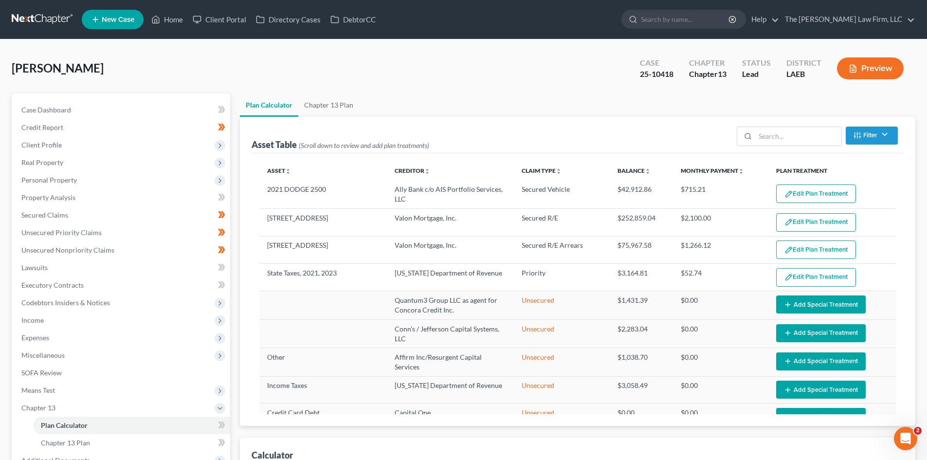
select select "59"
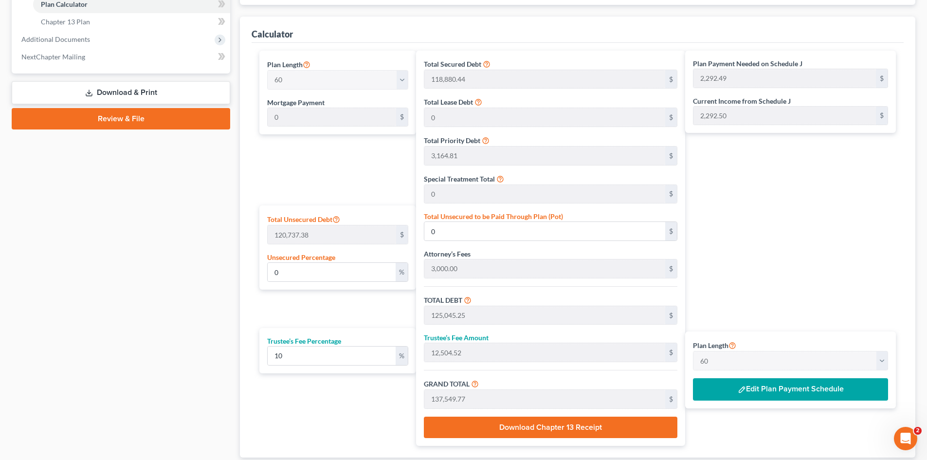
scroll to position [438, 0]
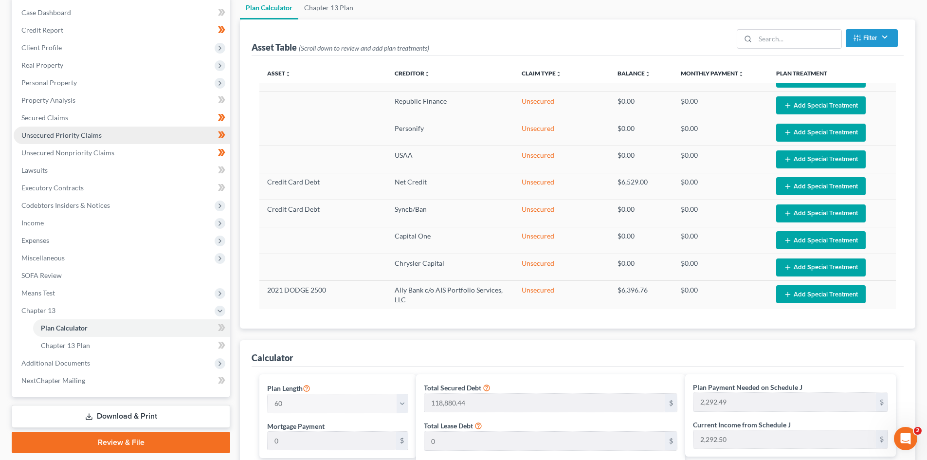
click at [114, 128] on link "Unsecured Priority Claims" at bounding box center [122, 135] width 216 height 18
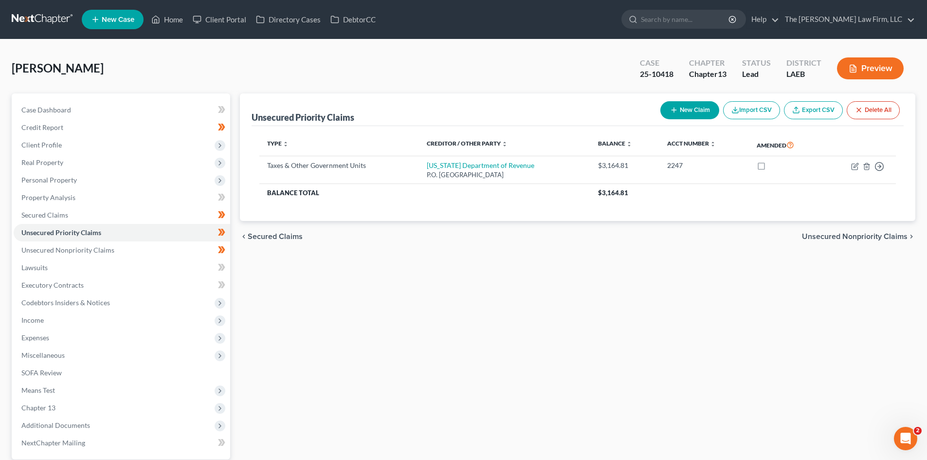
click at [863, 73] on button "Preview" at bounding box center [870, 68] width 67 height 22
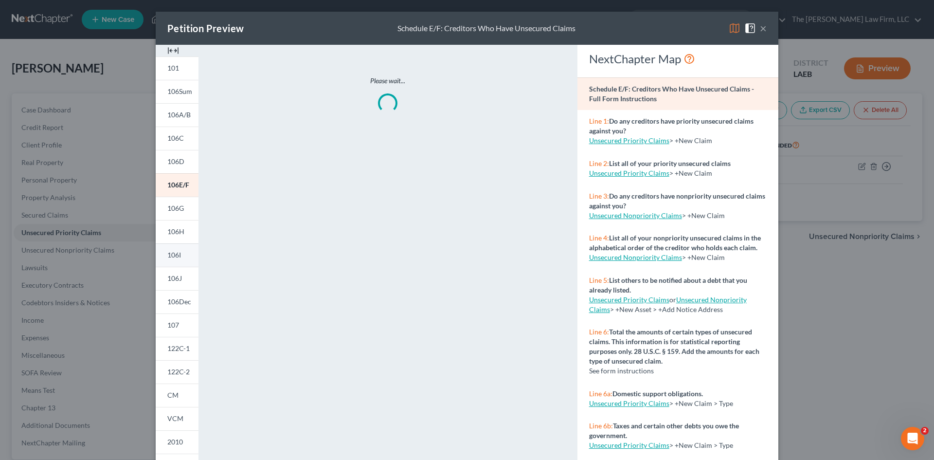
click at [181, 257] on link "106I" at bounding box center [177, 254] width 43 height 23
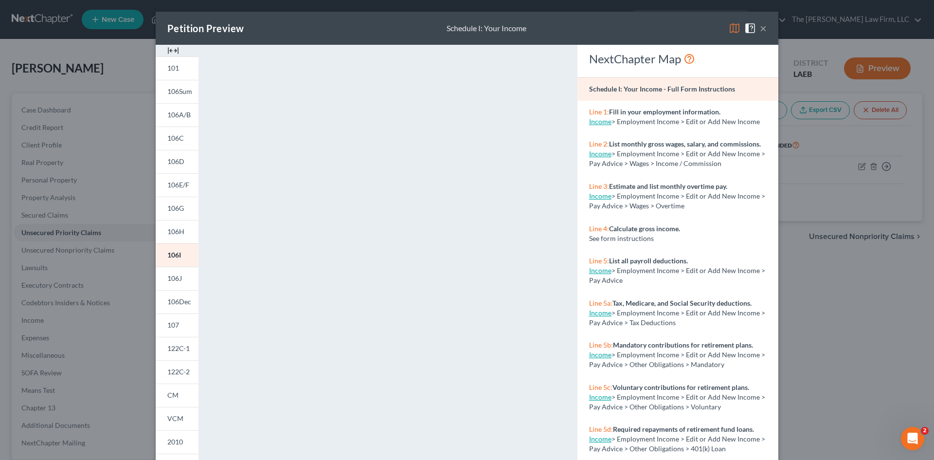
click at [760, 28] on button "×" at bounding box center [763, 28] width 7 height 12
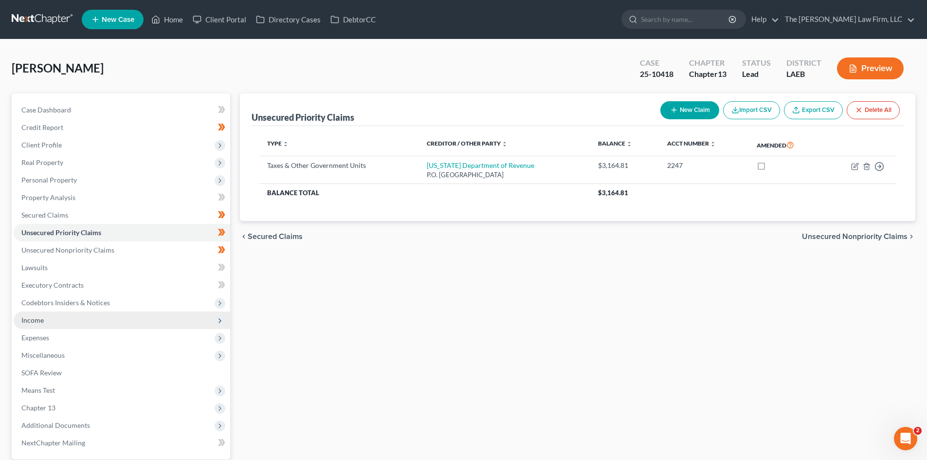
click at [73, 320] on span "Income" at bounding box center [122, 320] width 216 height 18
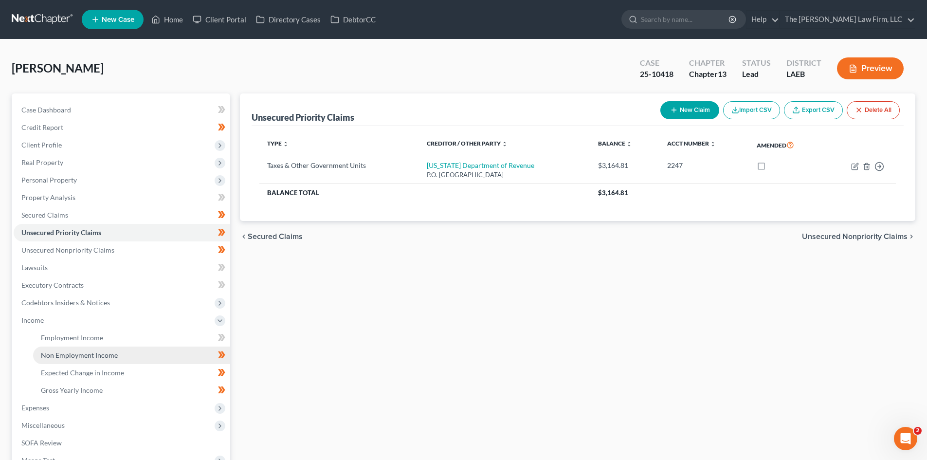
click at [71, 356] on span "Non Employment Income" at bounding box center [79, 355] width 77 height 8
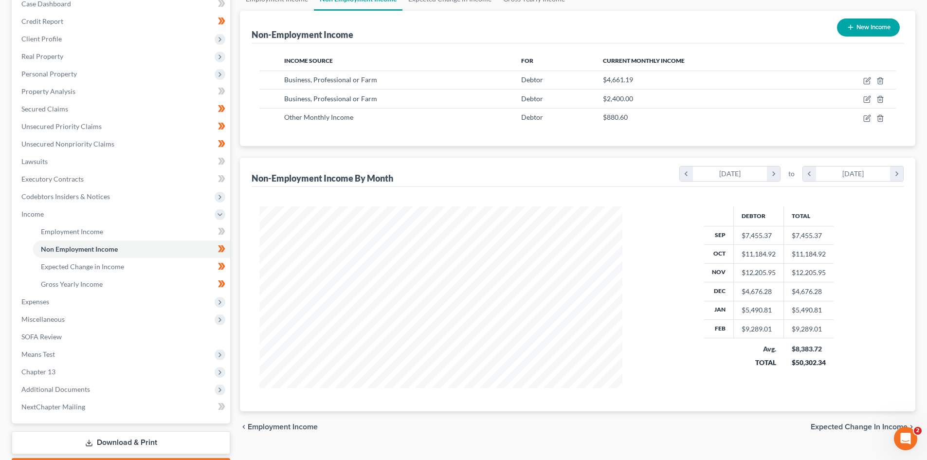
scroll to position [146, 0]
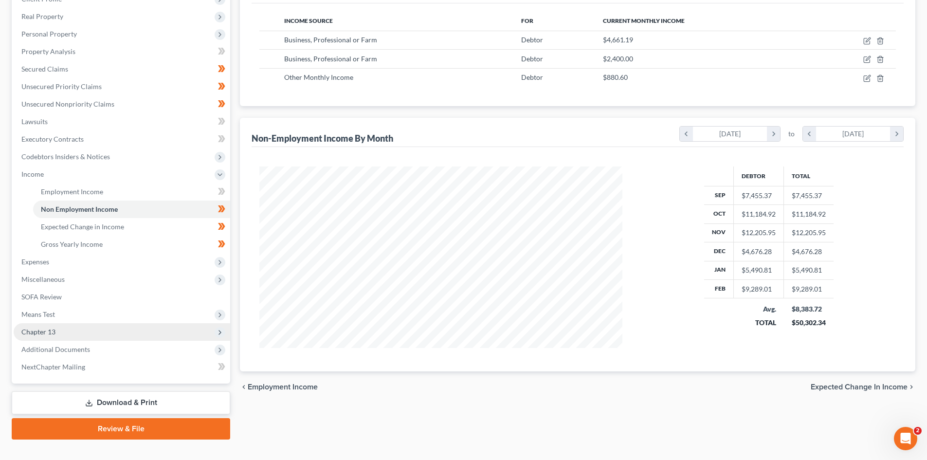
click at [78, 335] on span "Chapter 13" at bounding box center [122, 332] width 216 height 18
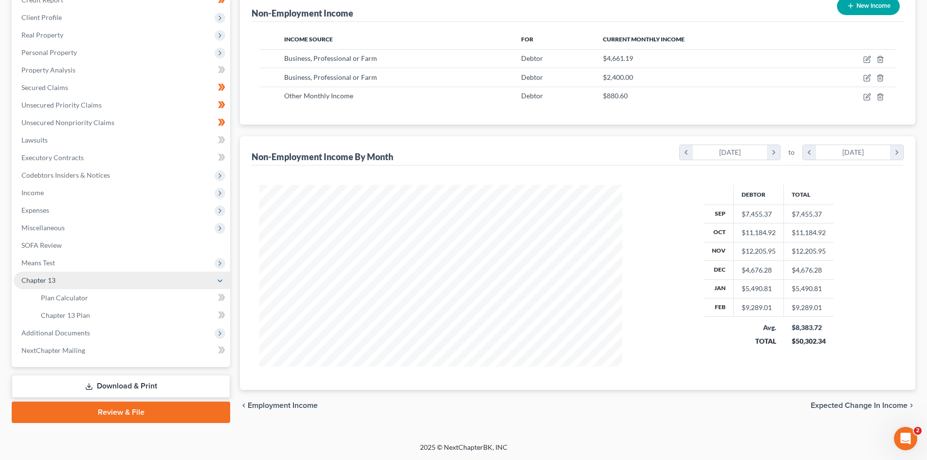
scroll to position [127, 0]
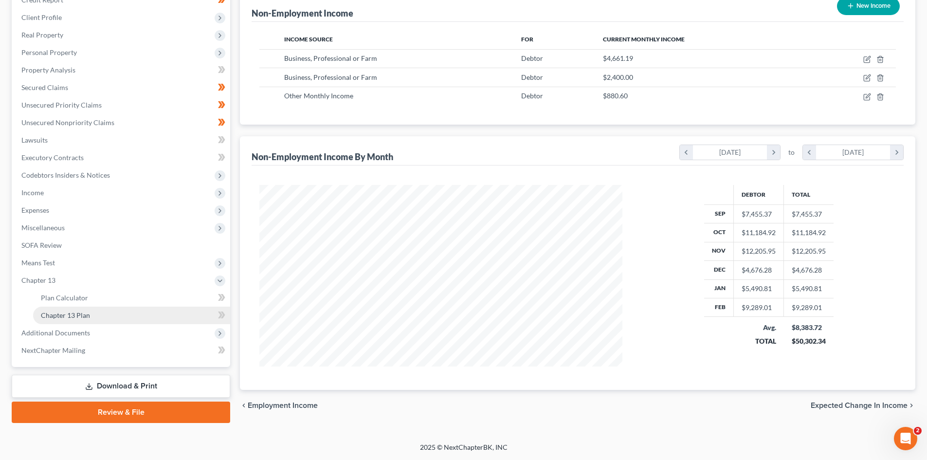
click at [75, 317] on span "Chapter 13 Plan" at bounding box center [65, 315] width 49 height 8
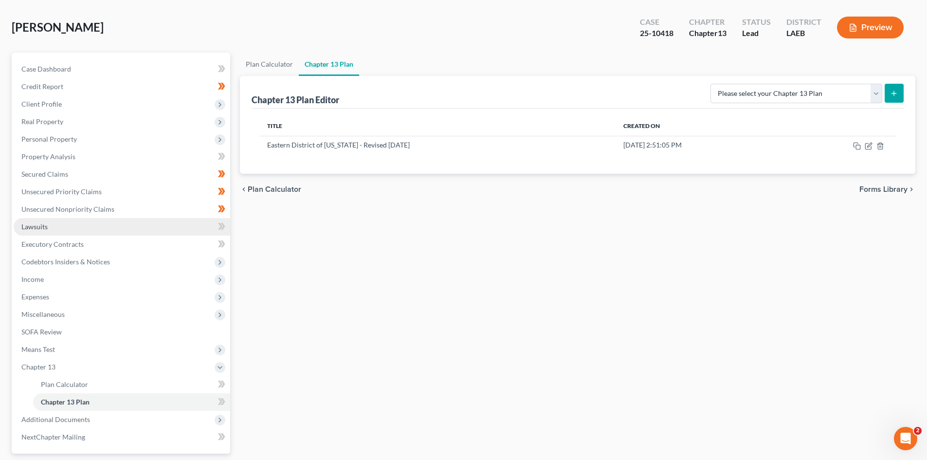
scroll to position [97, 0]
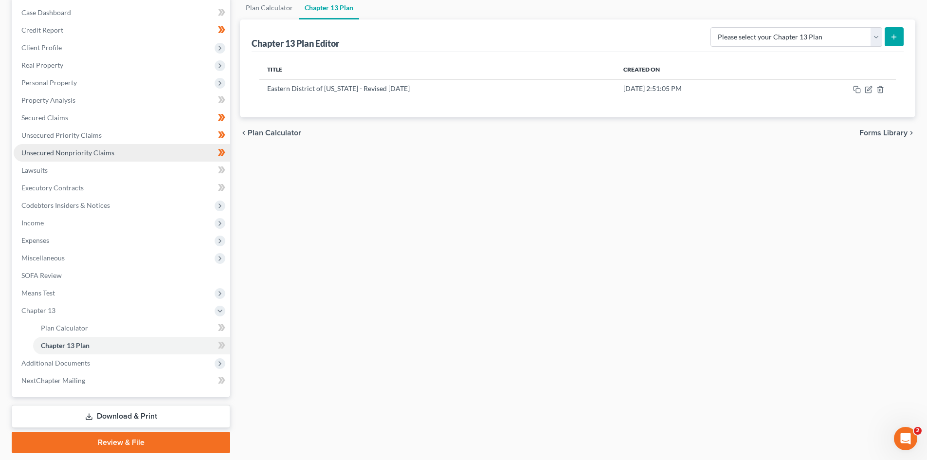
click at [58, 148] on link "Unsecured Nonpriority Claims" at bounding box center [122, 153] width 216 height 18
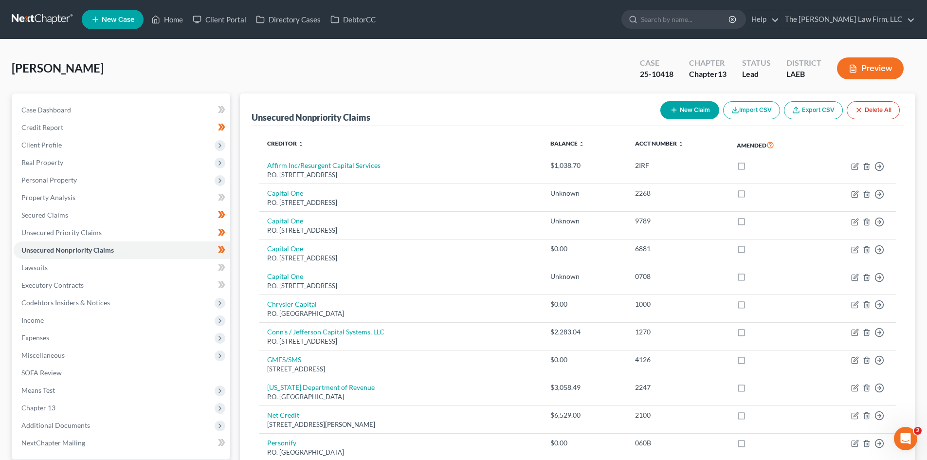
click at [859, 66] on button "Preview" at bounding box center [870, 68] width 67 height 22
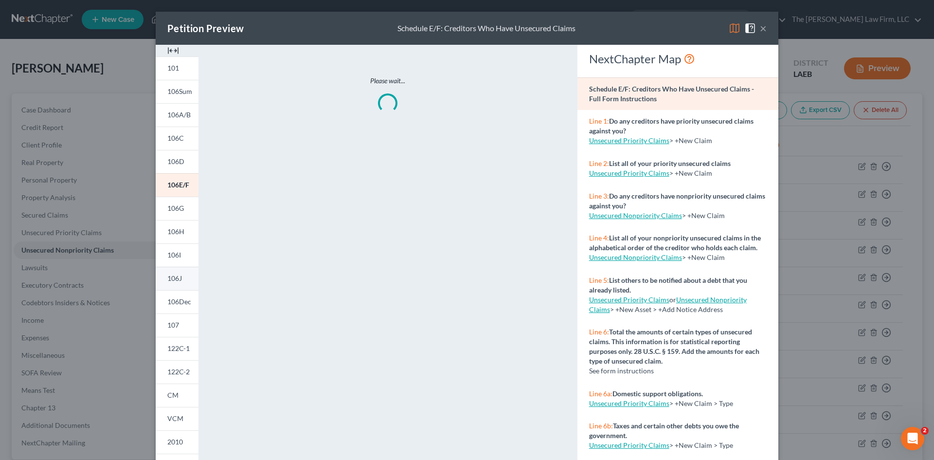
click at [167, 272] on link "106J" at bounding box center [177, 278] width 43 height 23
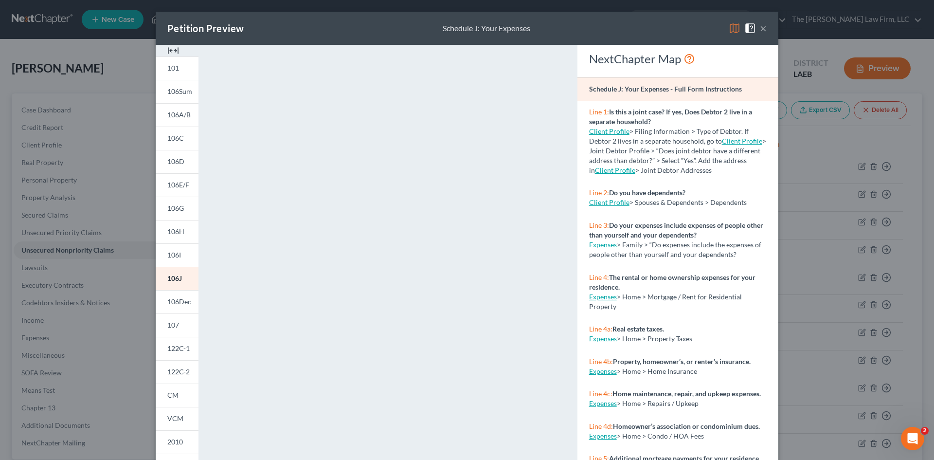
click at [756, 27] on span at bounding box center [752, 27] width 16 height 8
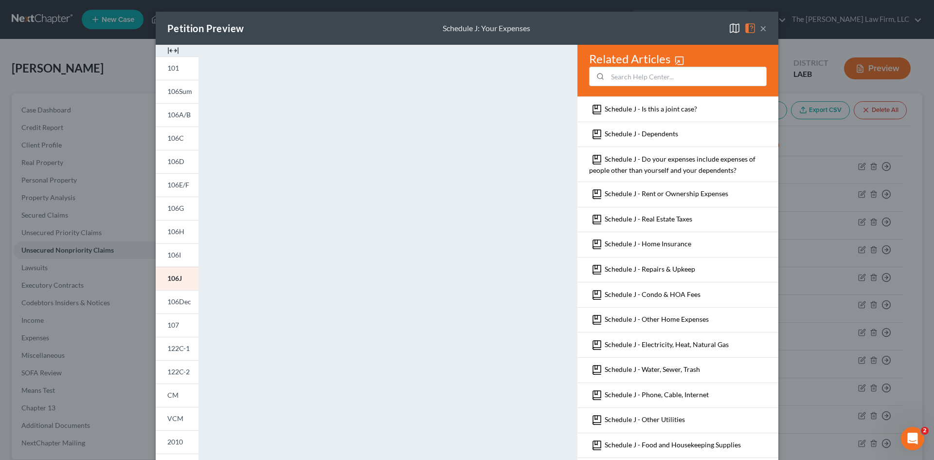
click at [760, 29] on button "×" at bounding box center [763, 28] width 7 height 12
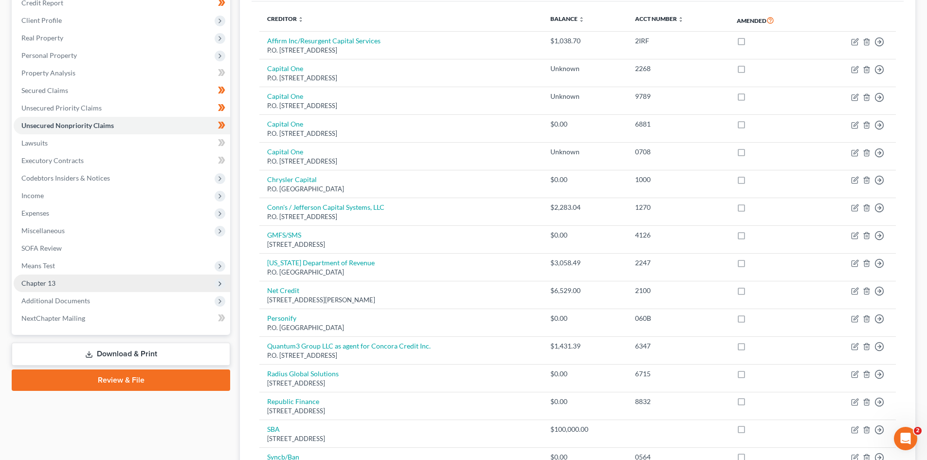
scroll to position [146, 0]
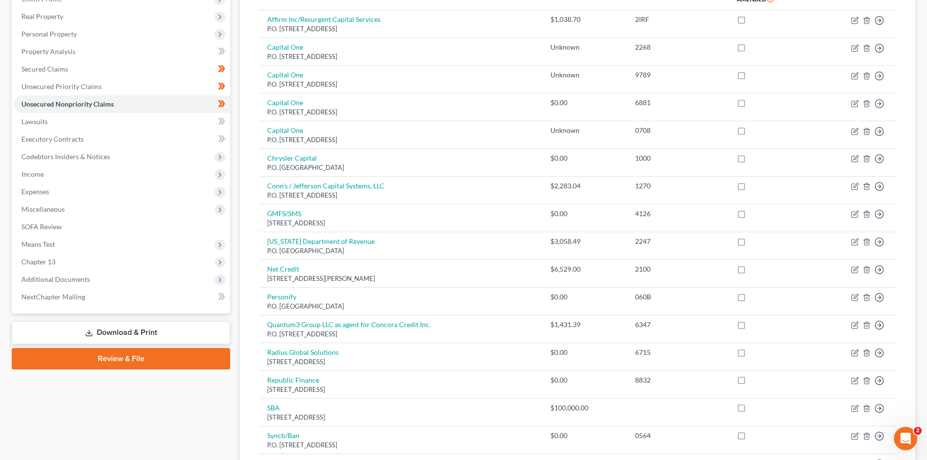
click at [100, 331] on link "Download & Print" at bounding box center [121, 332] width 218 height 23
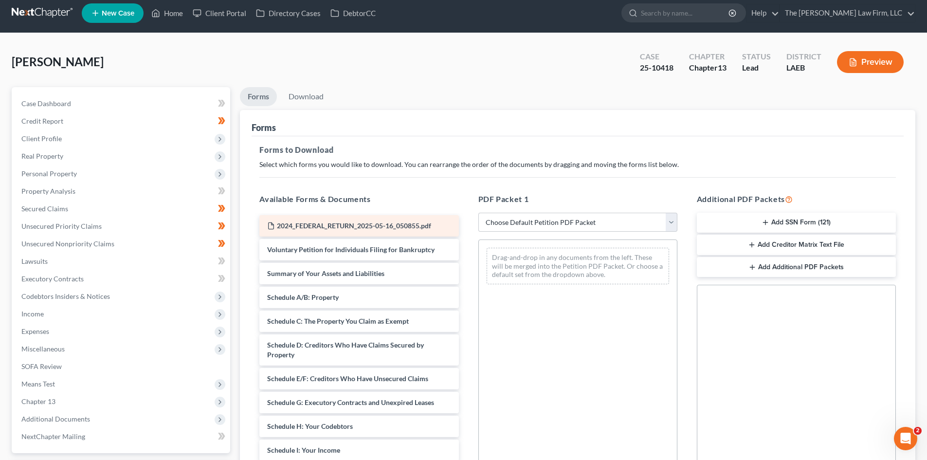
scroll to position [97, 0]
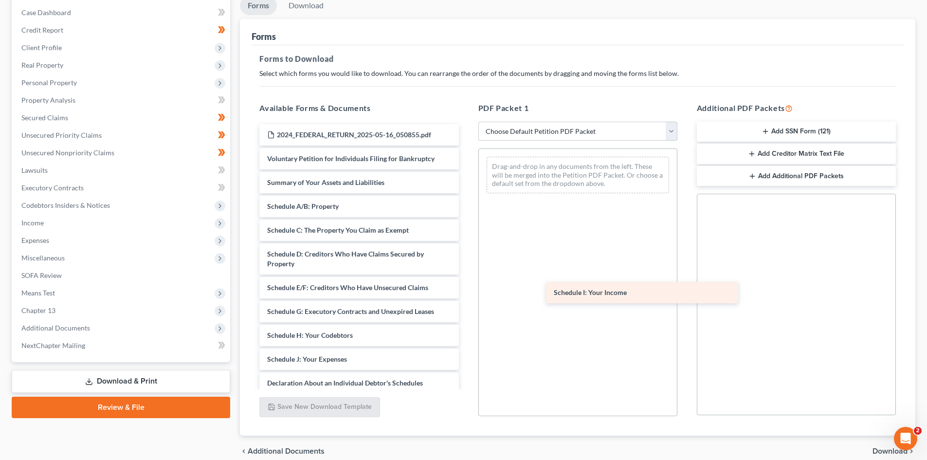
drag, startPoint x: 325, startPoint y: 357, endPoint x: 617, endPoint y: 283, distance: 301.1
click at [466, 283] on div "Schedule I: Your Income 2024_FEDERAL_RETURN_2025-05-16_050855.pdf Voluntary Pet…" at bounding box center [358, 352] width 214 height 456
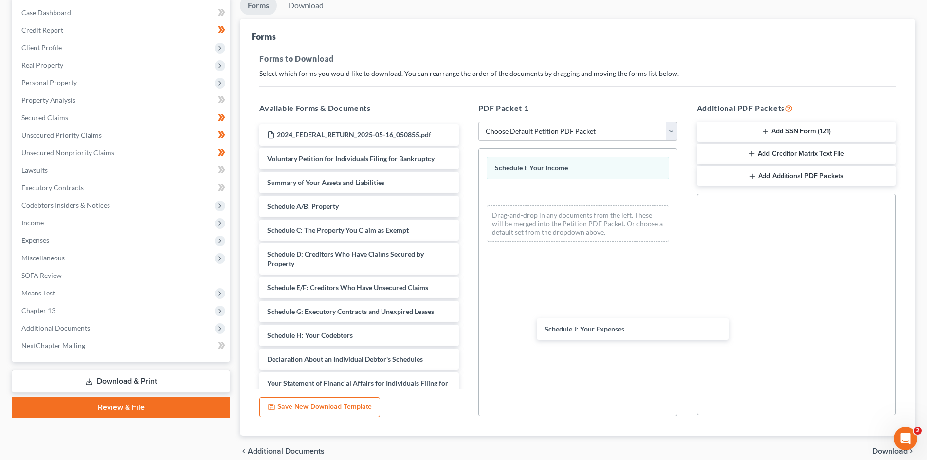
drag, startPoint x: 339, startPoint y: 359, endPoint x: 617, endPoint y: 326, distance: 280.2
click at [466, 327] on div "Schedule J: Your Expenses 2024_FEDERAL_RETURN_2025-05-16_050855.pdf Voluntary P…" at bounding box center [358, 340] width 214 height 432
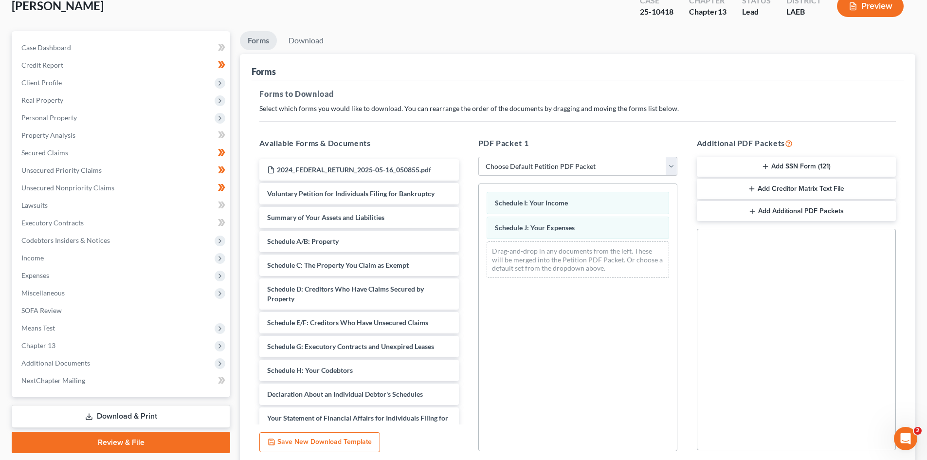
scroll to position [0, 0]
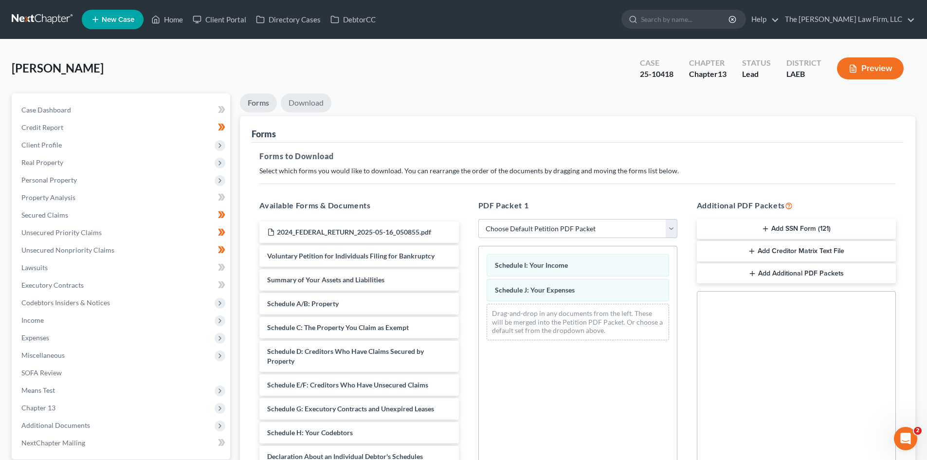
click at [314, 107] on link "Download" at bounding box center [306, 102] width 51 height 19
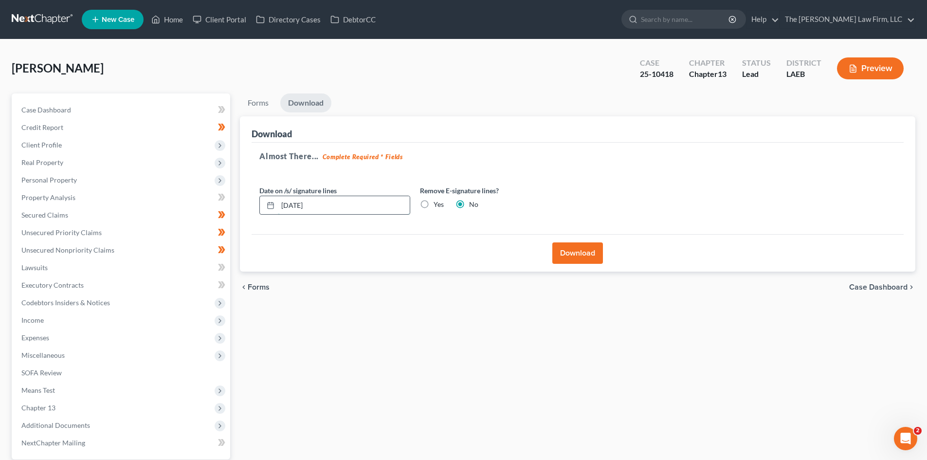
click at [297, 203] on input "[DATE]" at bounding box center [344, 205] width 132 height 18
type input "[DATE]"
click at [595, 251] on button "Download" at bounding box center [577, 252] width 51 height 21
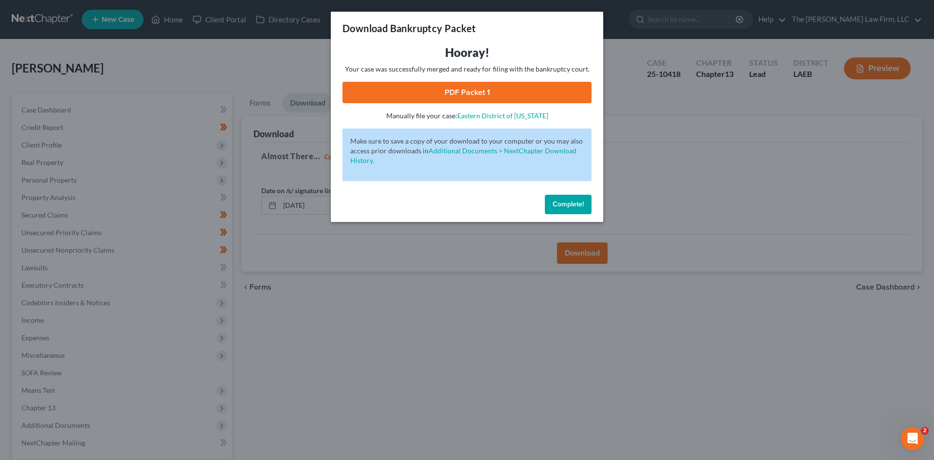
click at [497, 84] on link "PDF Packet 1" at bounding box center [466, 92] width 249 height 21
click at [572, 207] on span "Complete!" at bounding box center [568, 204] width 31 height 8
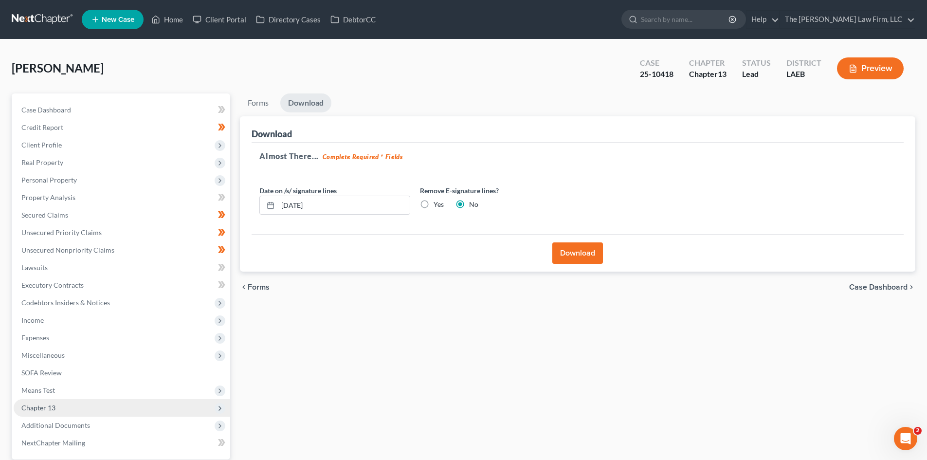
click at [100, 402] on span "Chapter 13" at bounding box center [122, 408] width 216 height 18
click at [82, 427] on span "Plan Calculator" at bounding box center [64, 425] width 47 height 8
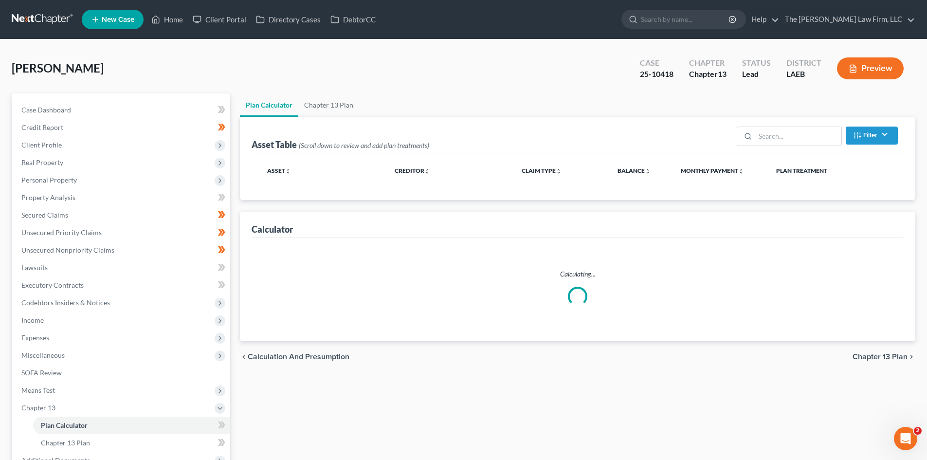
select select "59"
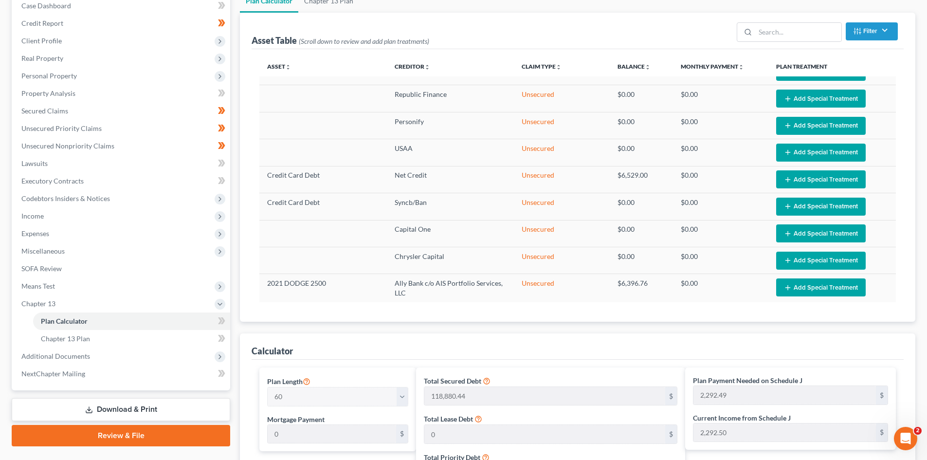
scroll to position [243, 0]
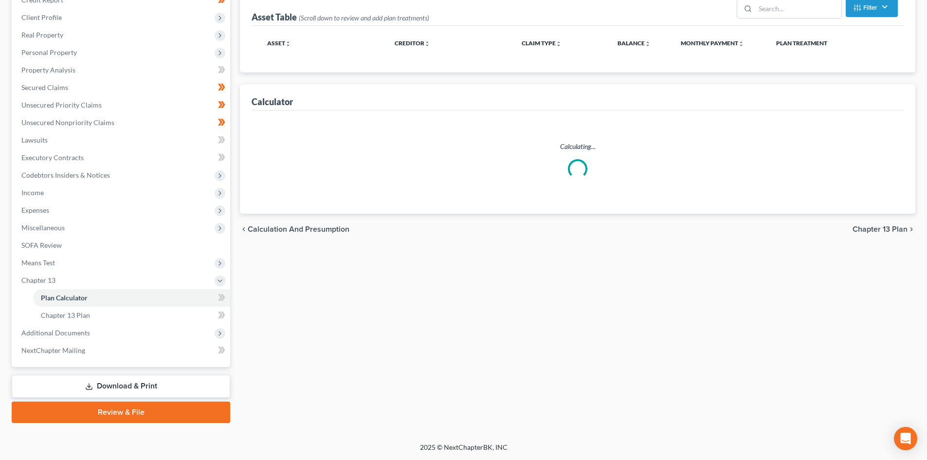
select select "59"
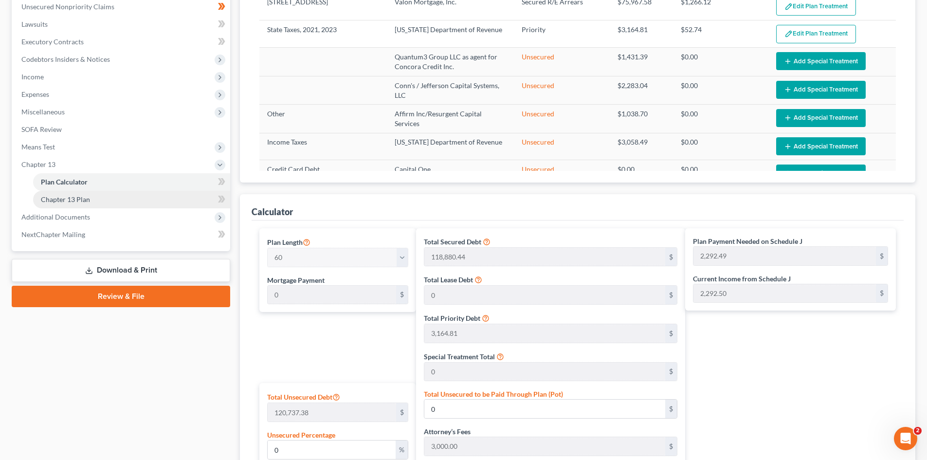
click at [131, 196] on link "Chapter 13 Plan" at bounding box center [131, 200] width 197 height 18
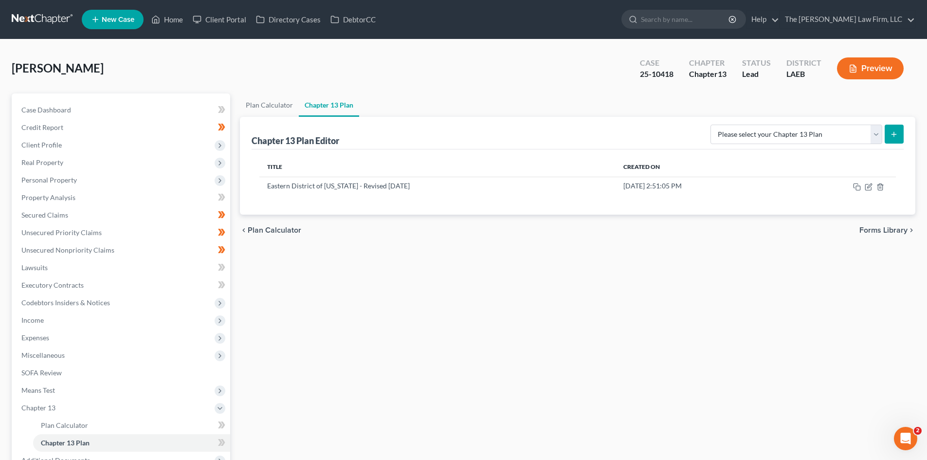
click at [896, 136] on icon "submit" at bounding box center [894, 134] width 8 height 8
click at [866, 139] on select "Please select your Chapter 13 Plan Eastern District of Louisiana Eastern Distri…" at bounding box center [796, 134] width 172 height 19
select select "2"
click at [710, 125] on select "Please select your Chapter 13 Plan Eastern District of Louisiana Eastern Distri…" at bounding box center [796, 134] width 172 height 19
click at [893, 137] on icon "submit" at bounding box center [894, 134] width 8 height 8
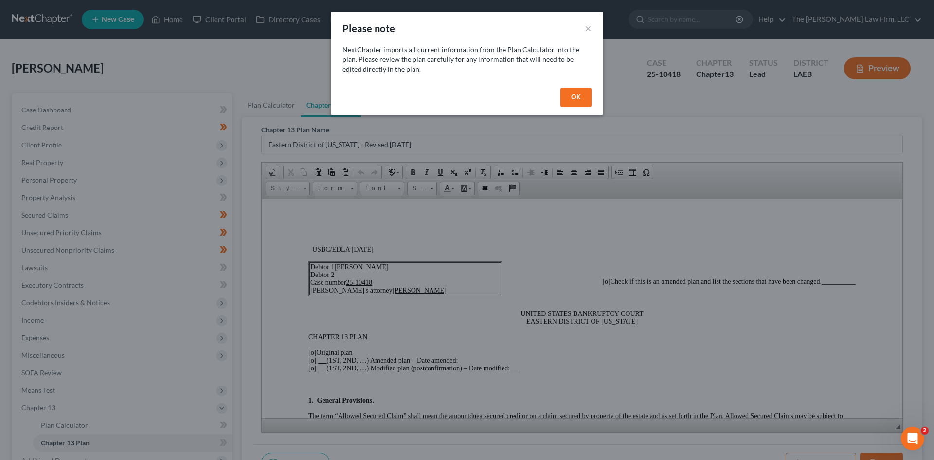
click at [577, 95] on button "OK" at bounding box center [575, 97] width 31 height 19
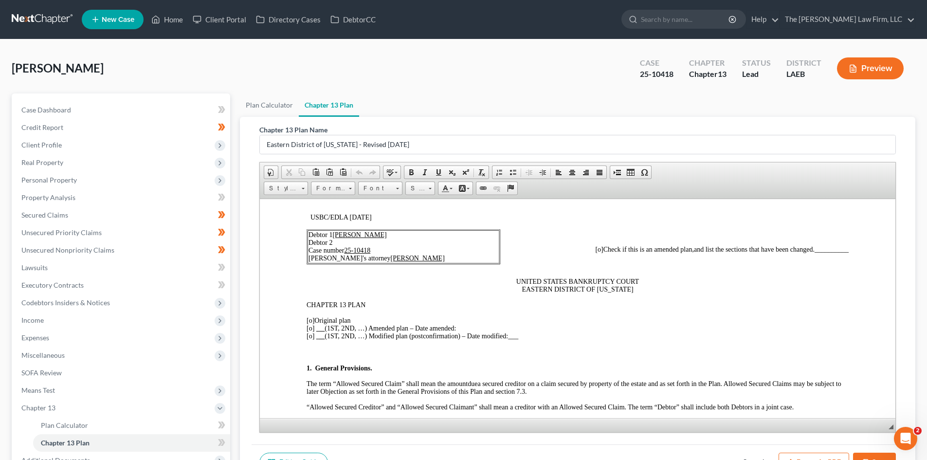
scroll to position [49, 0]
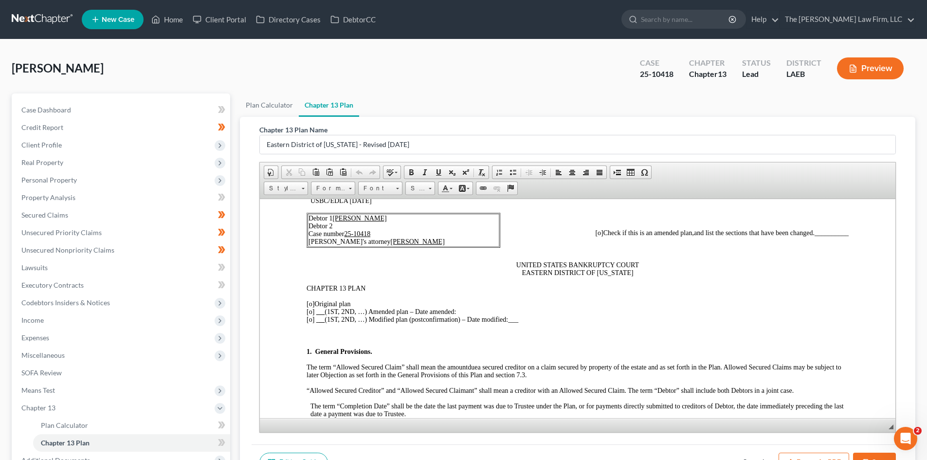
click at [595, 232] on span "[o]" at bounding box center [599, 232] width 8 height 7
click at [318, 313] on u at bounding box center [320, 310] width 9 height 7
click at [484, 304] on p "[o] Original plan [x ] 1st (1ST, 2ND, …) Amended plan – Date amended: [o] (1ST,…" at bounding box center [577, 311] width 542 height 23
click at [481, 309] on p "[o] Original plan [x ] 1st (1ST, 2ND, …) Amended plan – Date amended: [o] (1ST,…" at bounding box center [577, 311] width 542 height 23
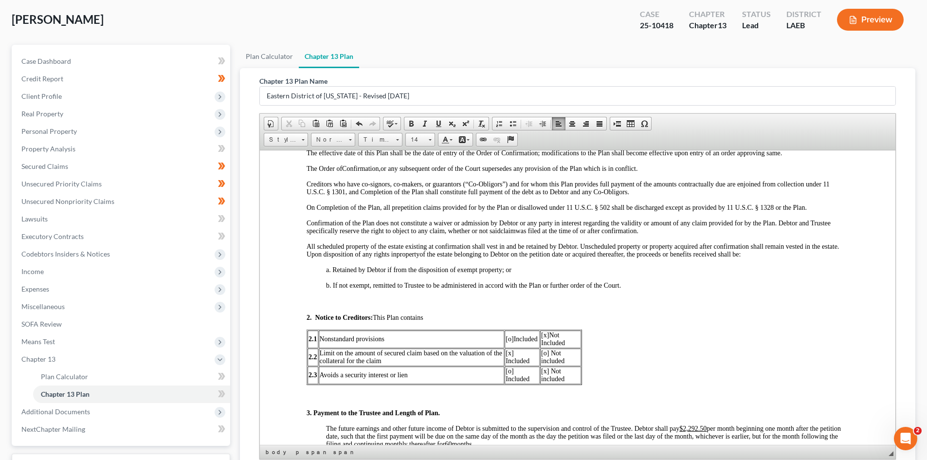
drag, startPoint x: 892, startPoint y: 380, endPoint x: 901, endPoint y: 450, distance: 71.1
click at [904, 456] on div "Chapter 13 Plan Name Eastern District of Louisiana - Revised 05/05/2020 Rich Te…" at bounding box center [577, 287] width 675 height 439
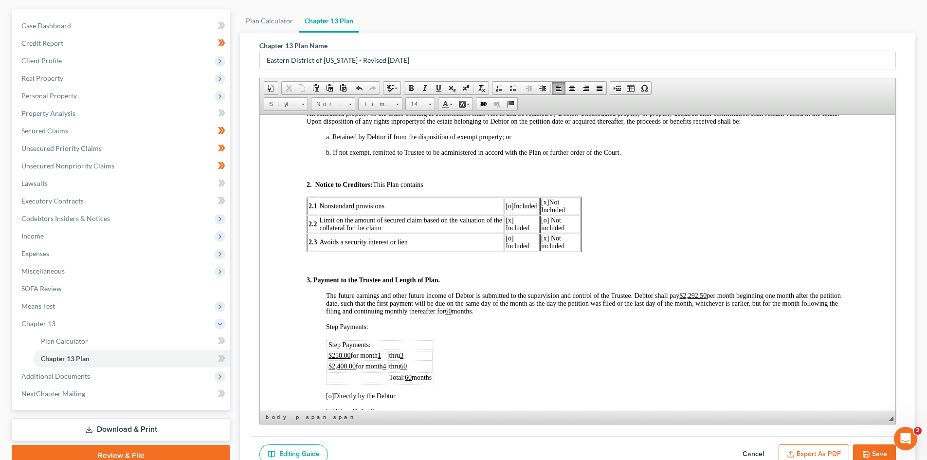
scroll to position [146, 0]
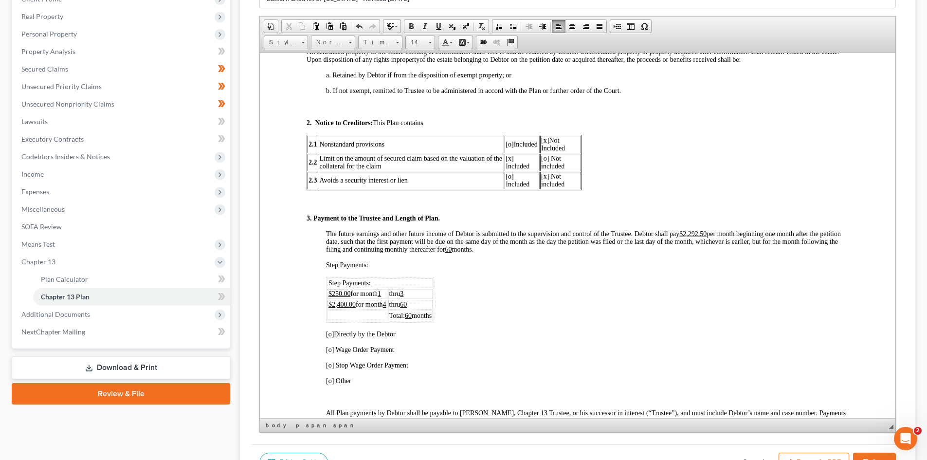
drag, startPoint x: 1785, startPoint y: 784, endPoint x: 1782, endPoint y: 849, distance: 65.7
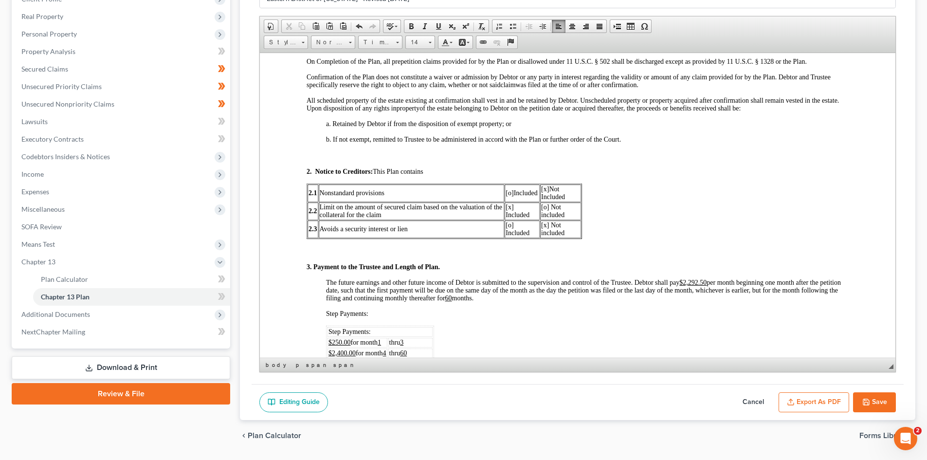
drag, startPoint x: 892, startPoint y: 349, endPoint x: 896, endPoint y: 396, distance: 47.3
click at [896, 384] on div "Chapter 13 Plan Name Eastern District of Louisiana - Revised 05/05/2020 Rich Te…" at bounding box center [577, 177] width 652 height 413
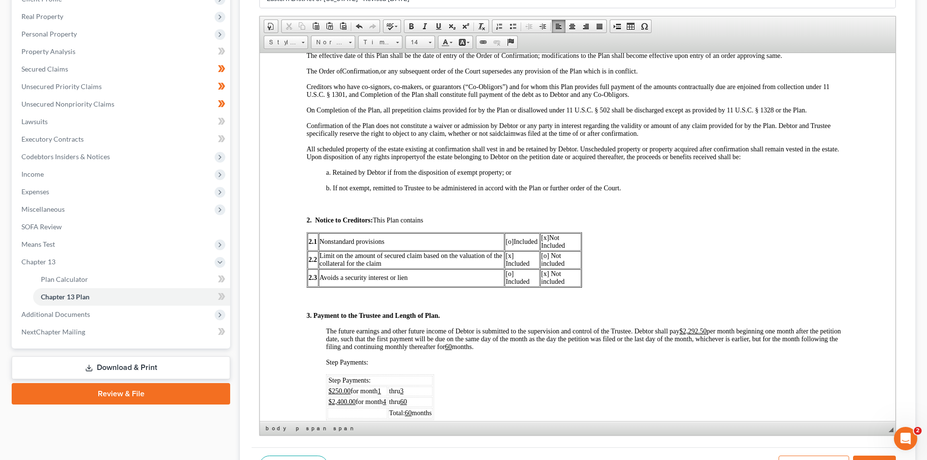
drag, startPoint x: 891, startPoint y: 396, endPoint x: 893, endPoint y: 430, distance: 34.1
click at [893, 430] on span "◢ Elements path body p span span" at bounding box center [577, 428] width 635 height 14
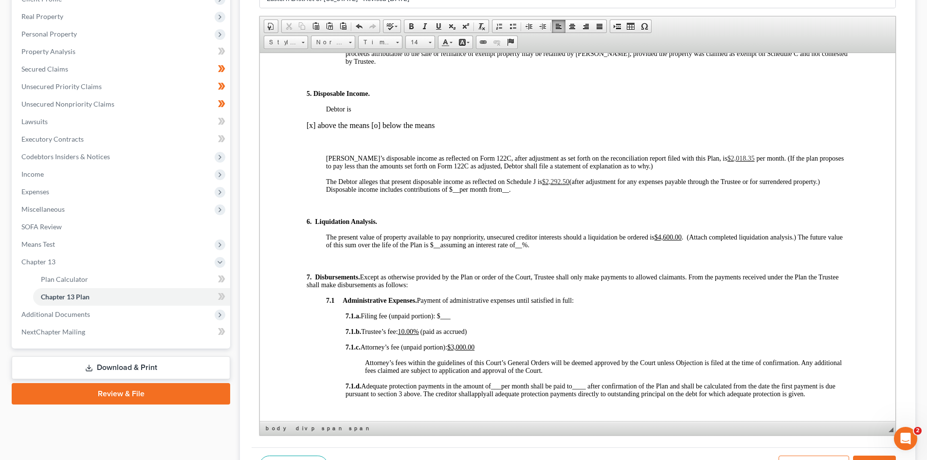
scroll to position [973, 0]
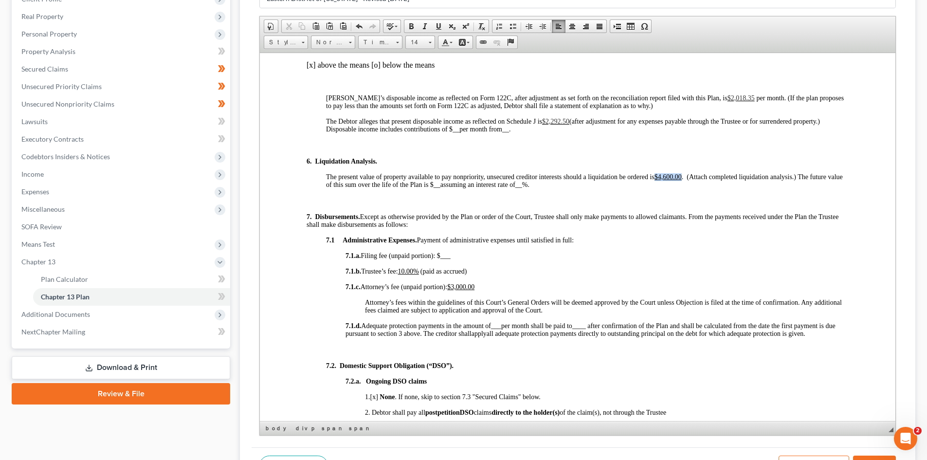
drag, startPoint x: 657, startPoint y: 176, endPoint x: 683, endPoint y: 174, distance: 25.8
click at [683, 174] on span "The present value of property available to pay nonpriority, unsecured creditor …" at bounding box center [584, 180] width 517 height 15
click at [461, 42] on span at bounding box center [462, 42] width 8 height 8
click at [481, 89] on span "Colors" at bounding box center [480, 89] width 6 height 6
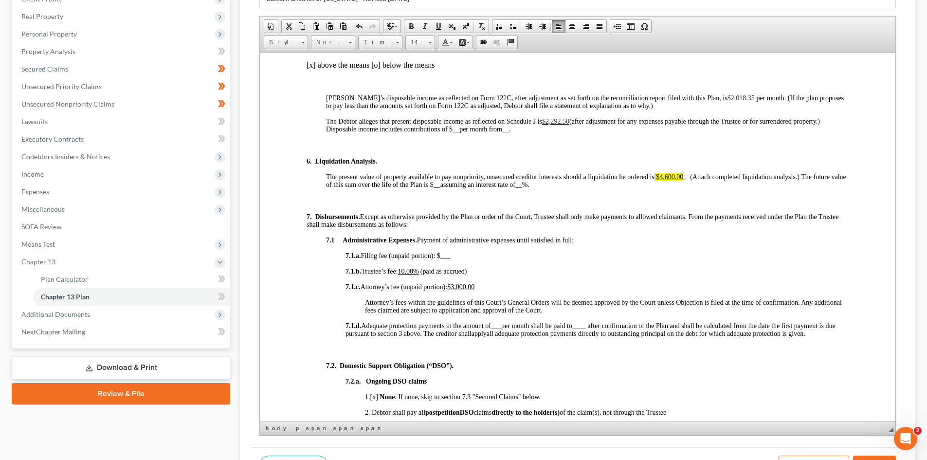
click at [567, 180] on p "The present value of property available to pay nonpriority, unsecured creditor …" at bounding box center [587, 181] width 522 height 16
click at [623, 219] on span "7. Disbursements. Except as otherwise provided by the Plan or order of the Cour…" at bounding box center [572, 220] width 532 height 15
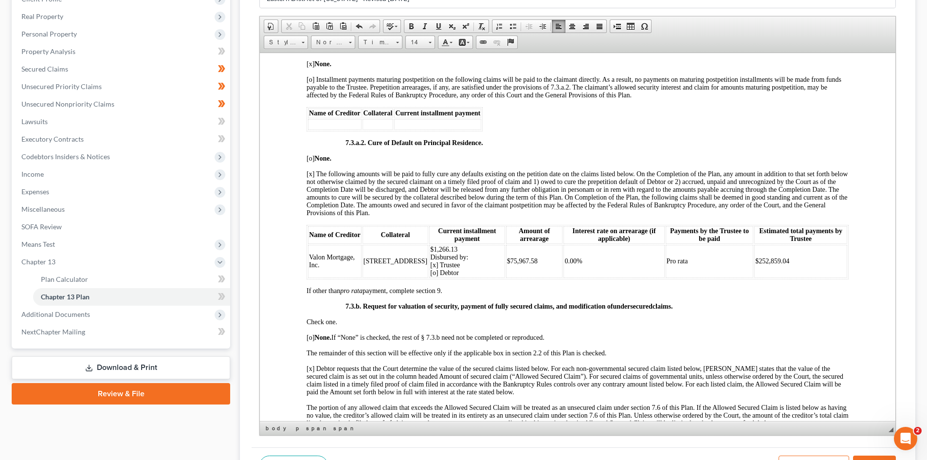
scroll to position [2043, 0]
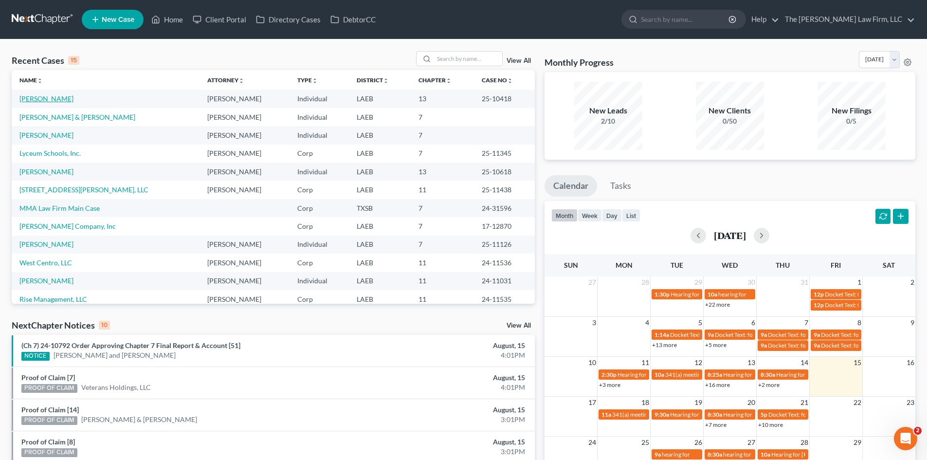
click at [51, 101] on link "[PERSON_NAME]" at bounding box center [46, 98] width 54 height 8
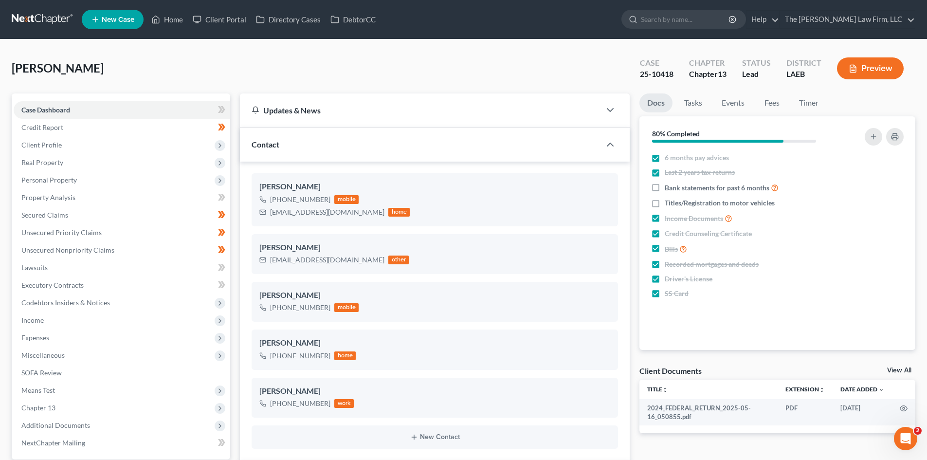
scroll to position [169, 0]
click at [64, 408] on span "Chapter 13" at bounding box center [122, 408] width 216 height 18
click at [59, 421] on span "Plan Calculator" at bounding box center [64, 425] width 47 height 8
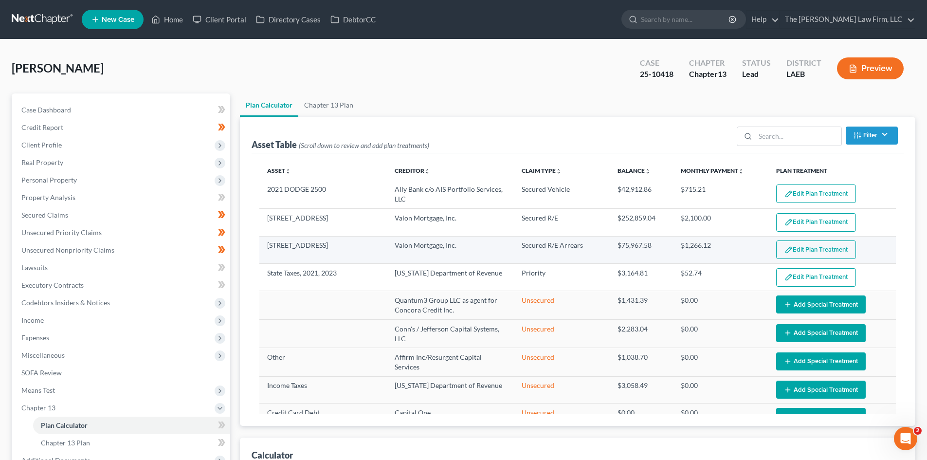
select select "59"
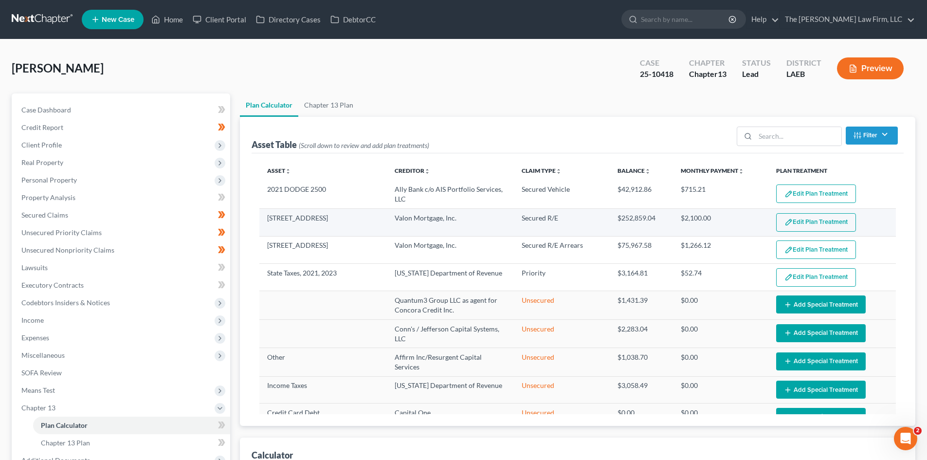
click at [786, 223] on button "Edit Plan Treatment" at bounding box center [816, 222] width 80 height 18
